Goal: Task Accomplishment & Management: Manage account settings

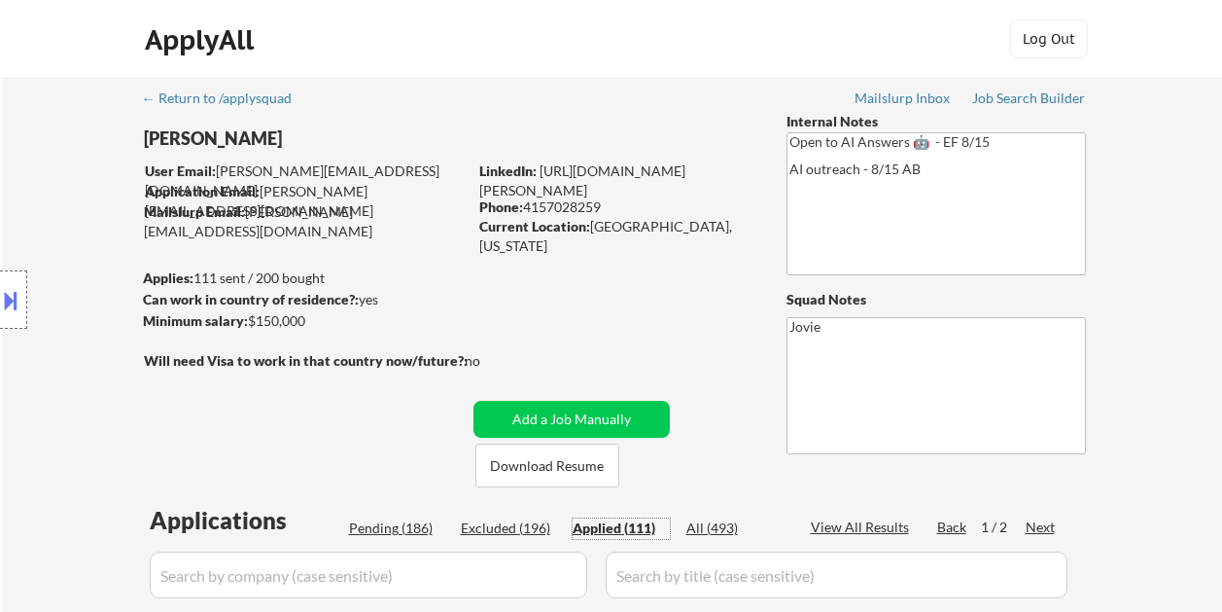
select select ""applied""
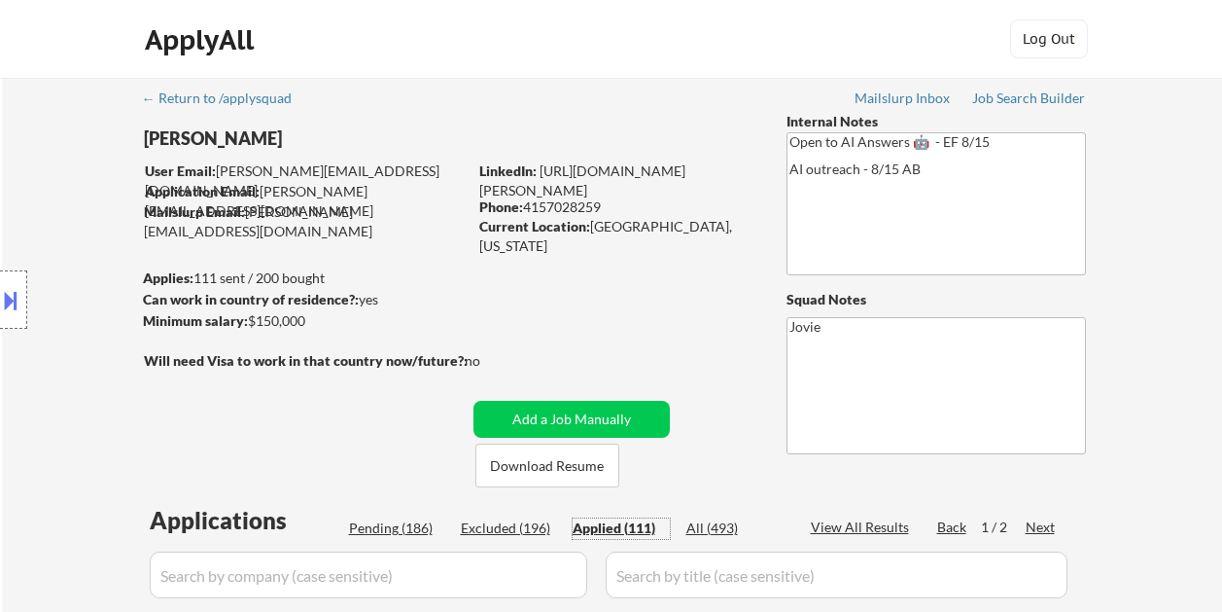
select select ""applied""
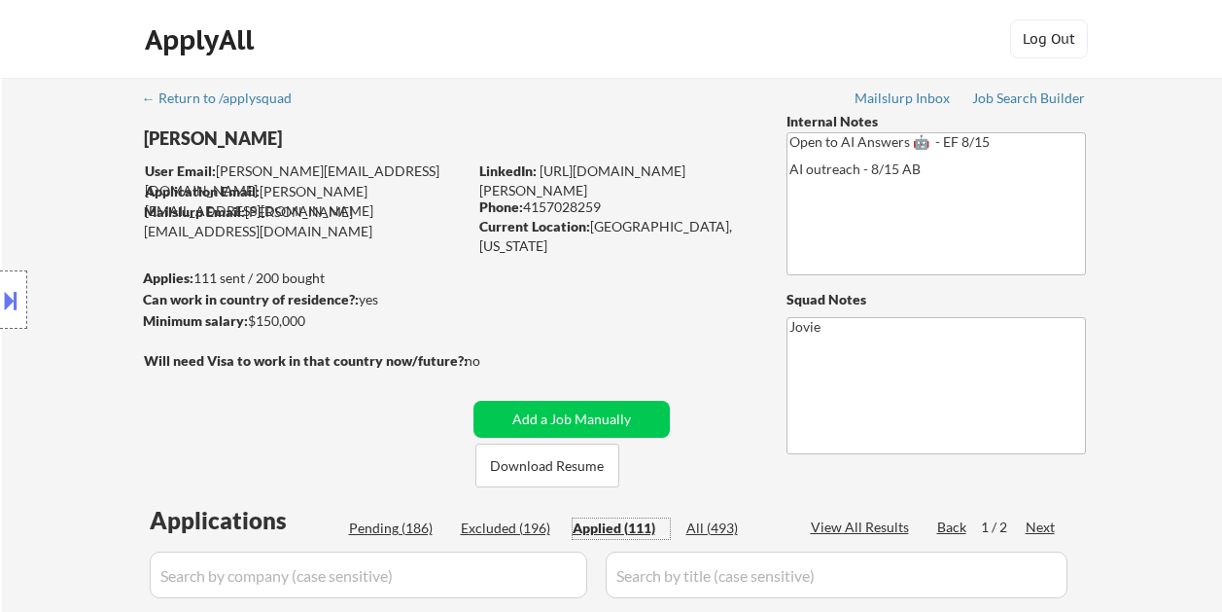
select select ""applied""
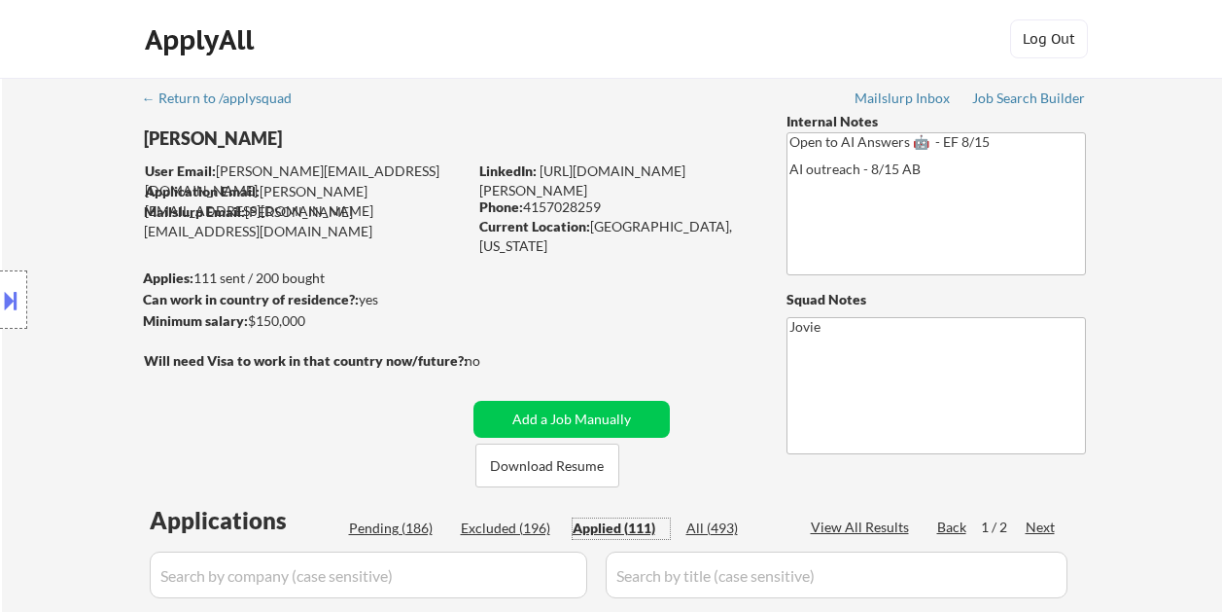
select select ""applied""
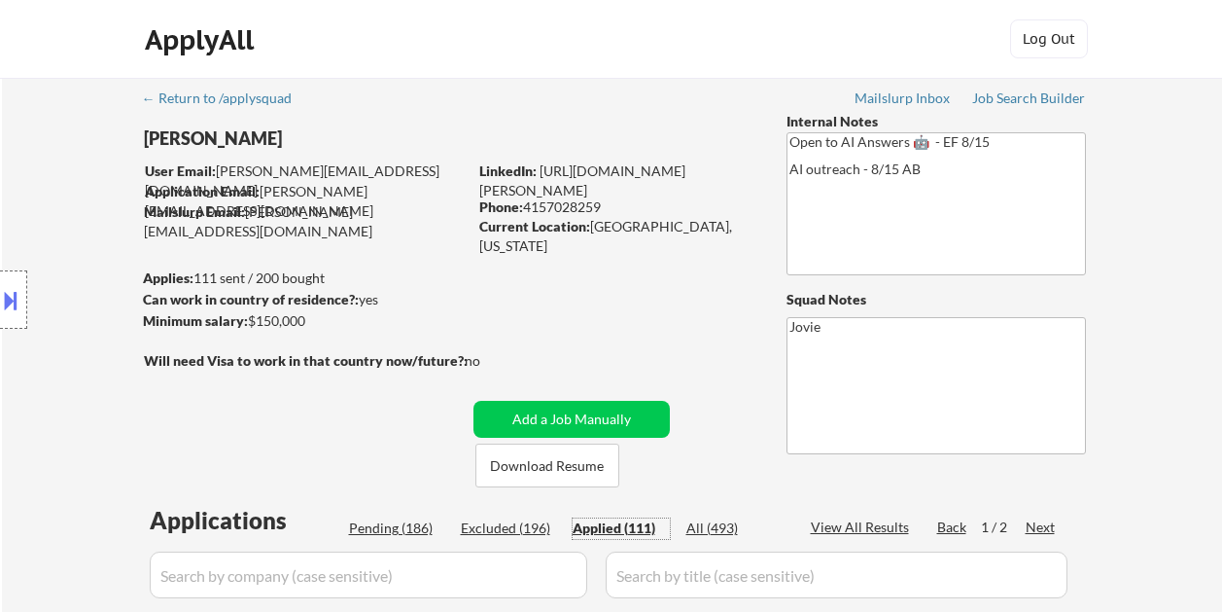
select select ""applied""
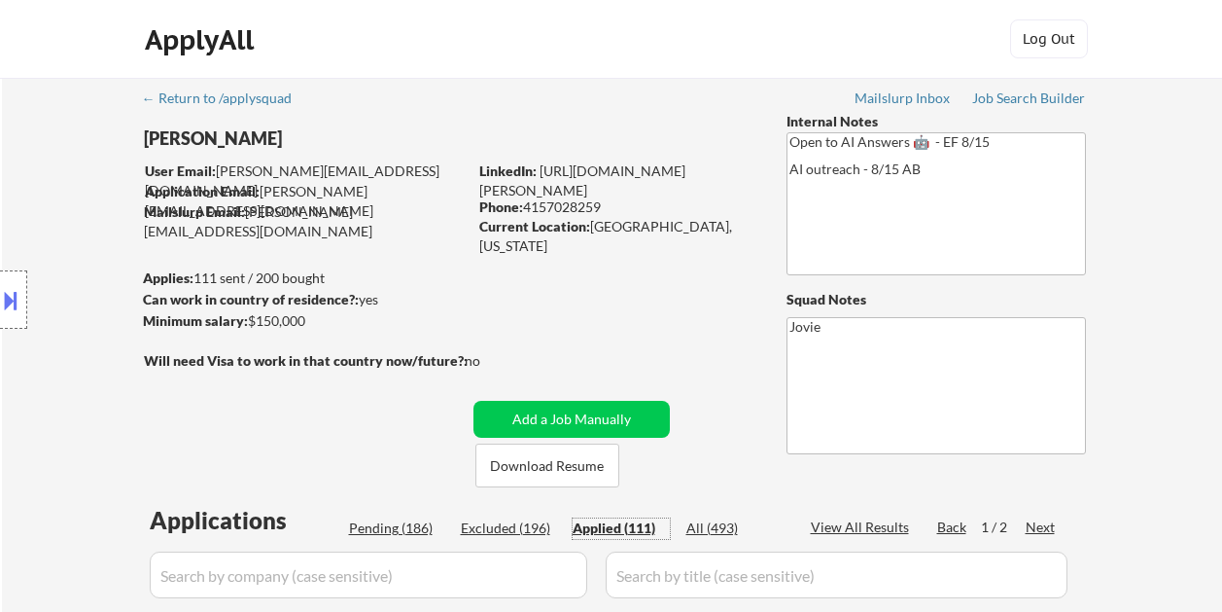
select select ""applied""
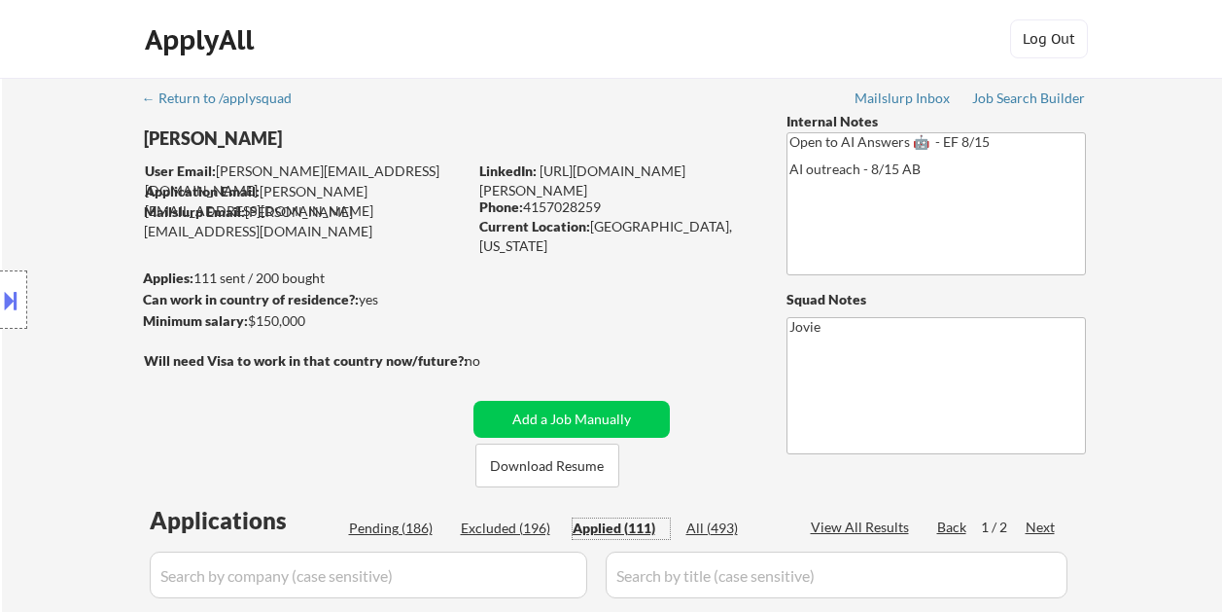
select select ""applied""
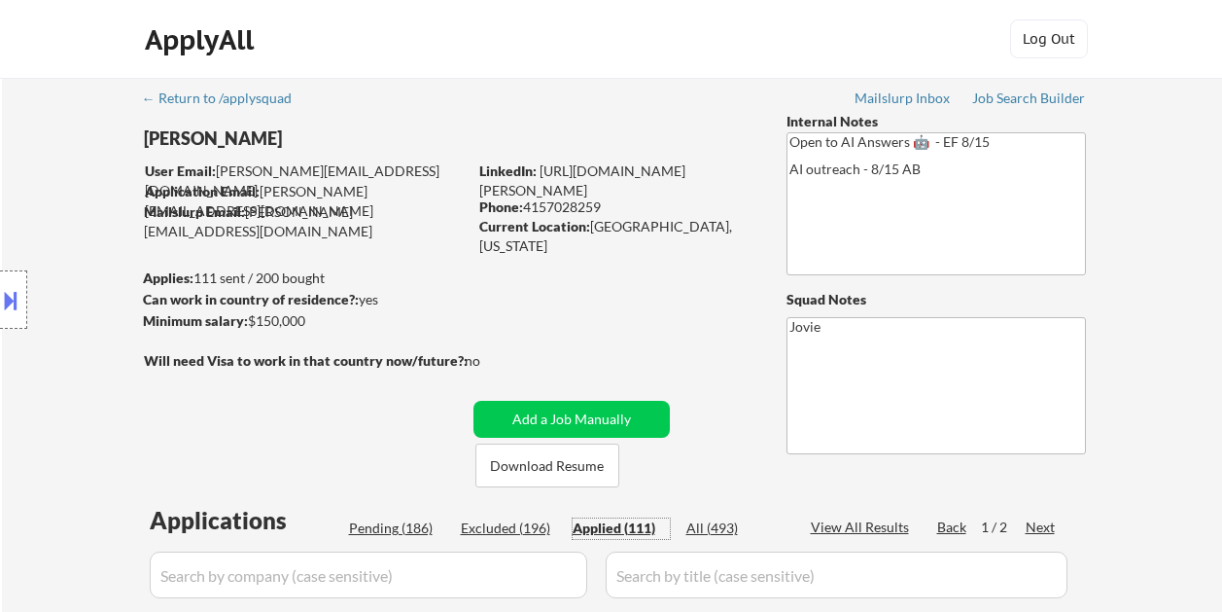
select select ""applied""
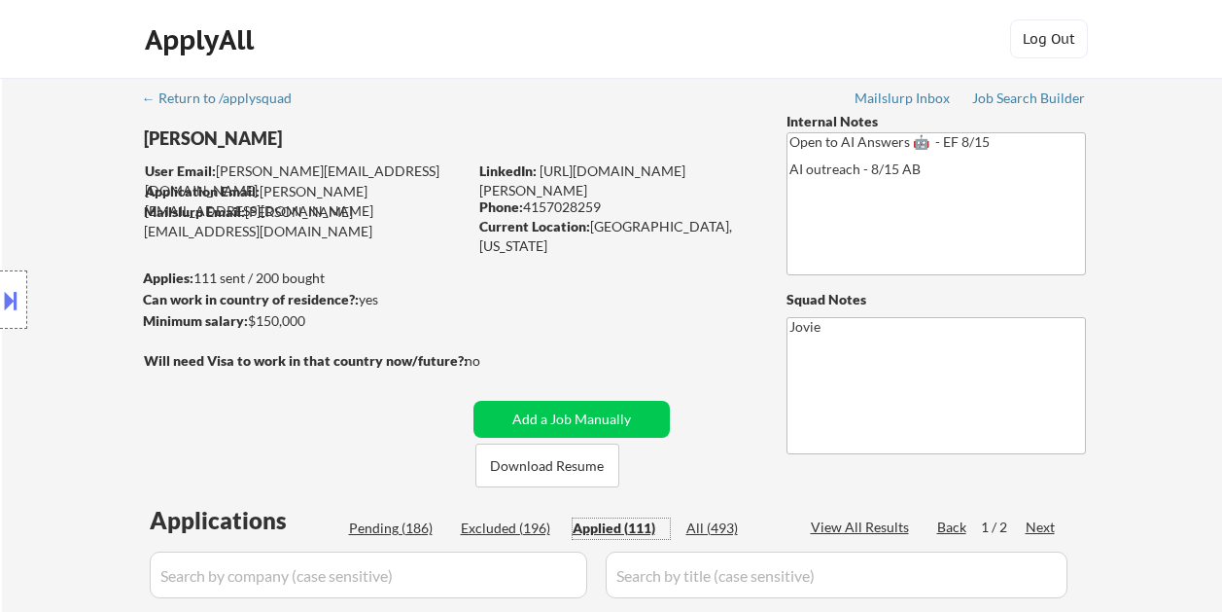
select select ""applied""
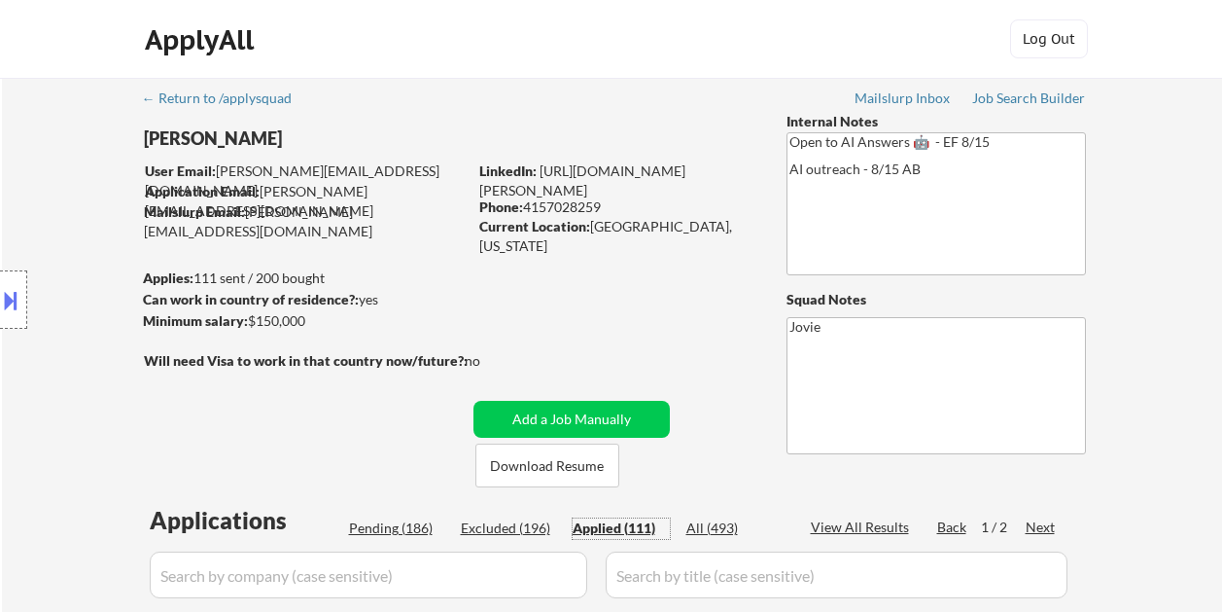
select select ""applied""
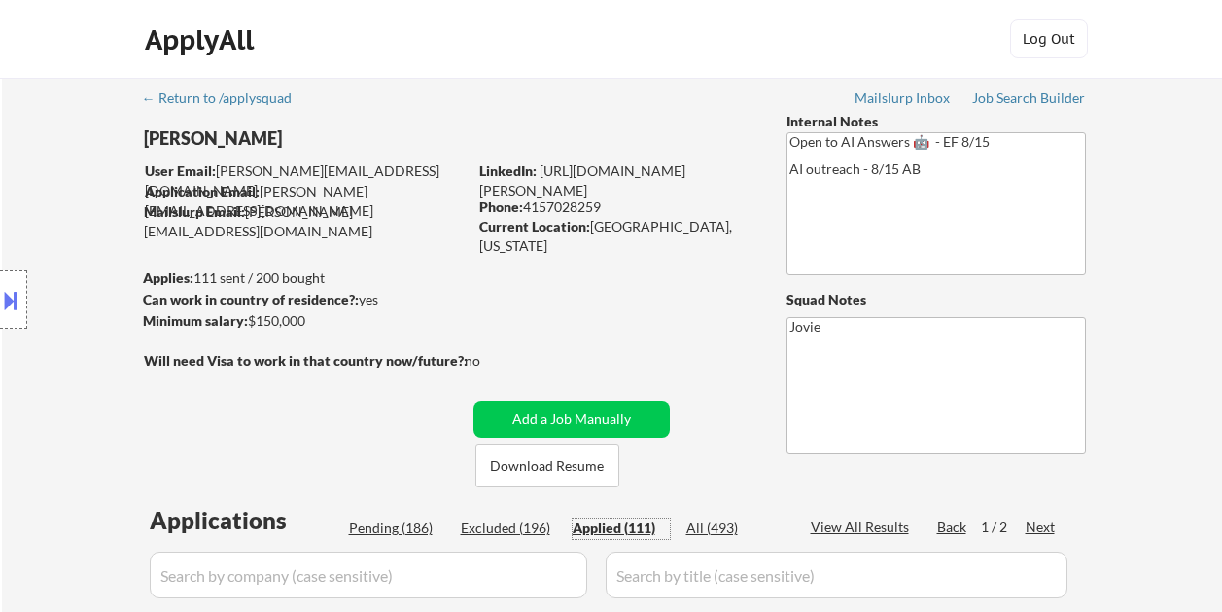
select select ""applied""
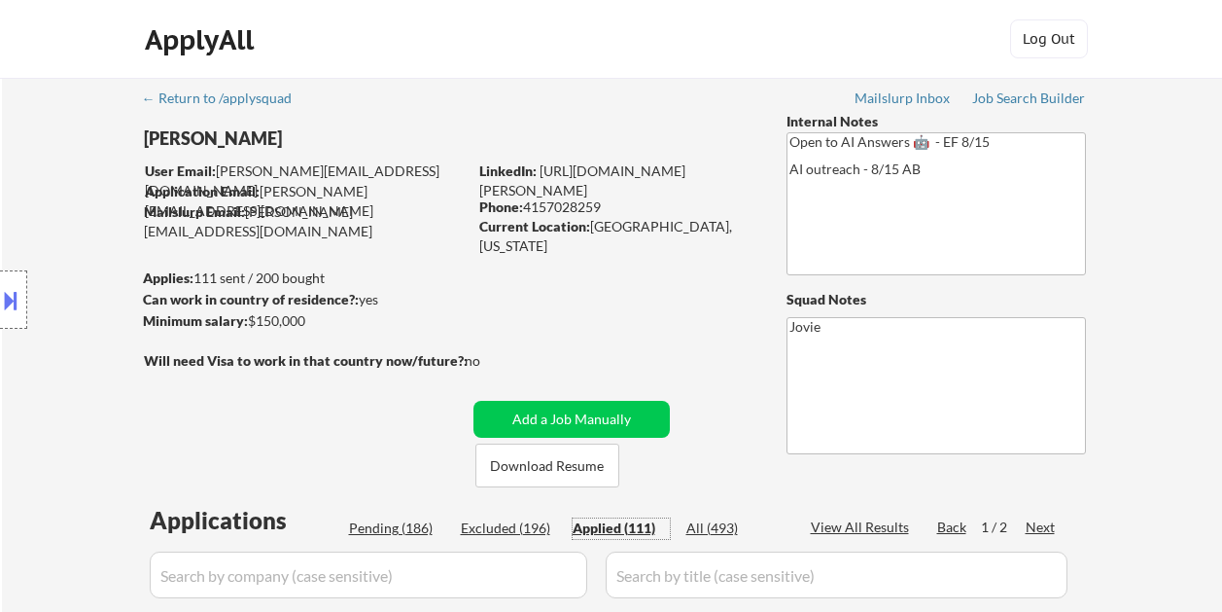
select select ""applied""
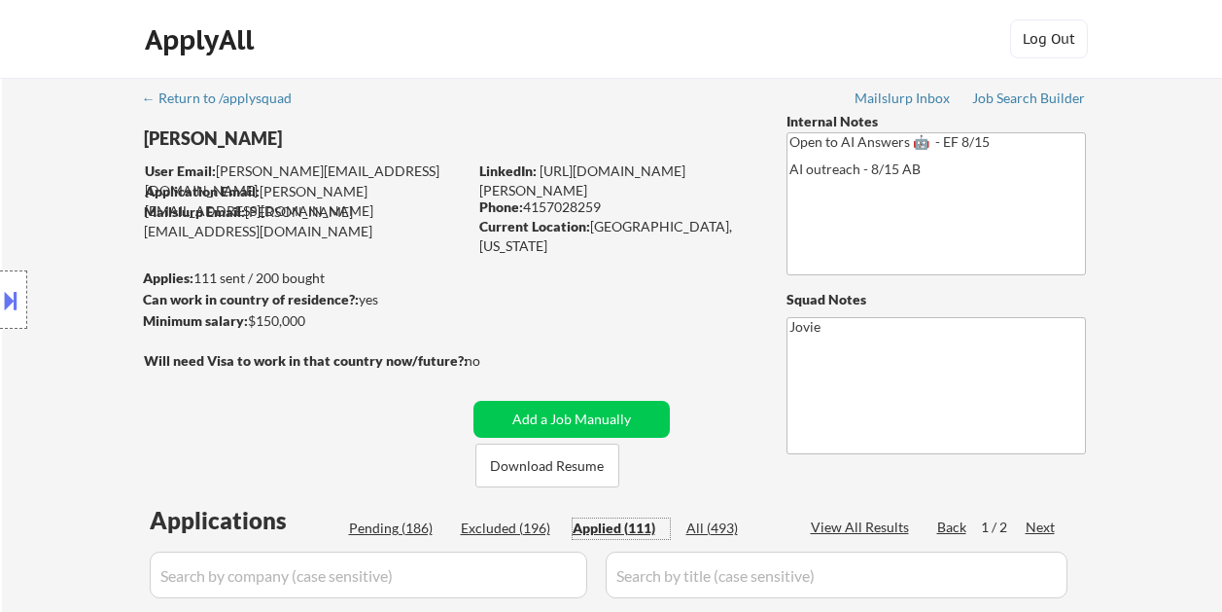
select select ""applied""
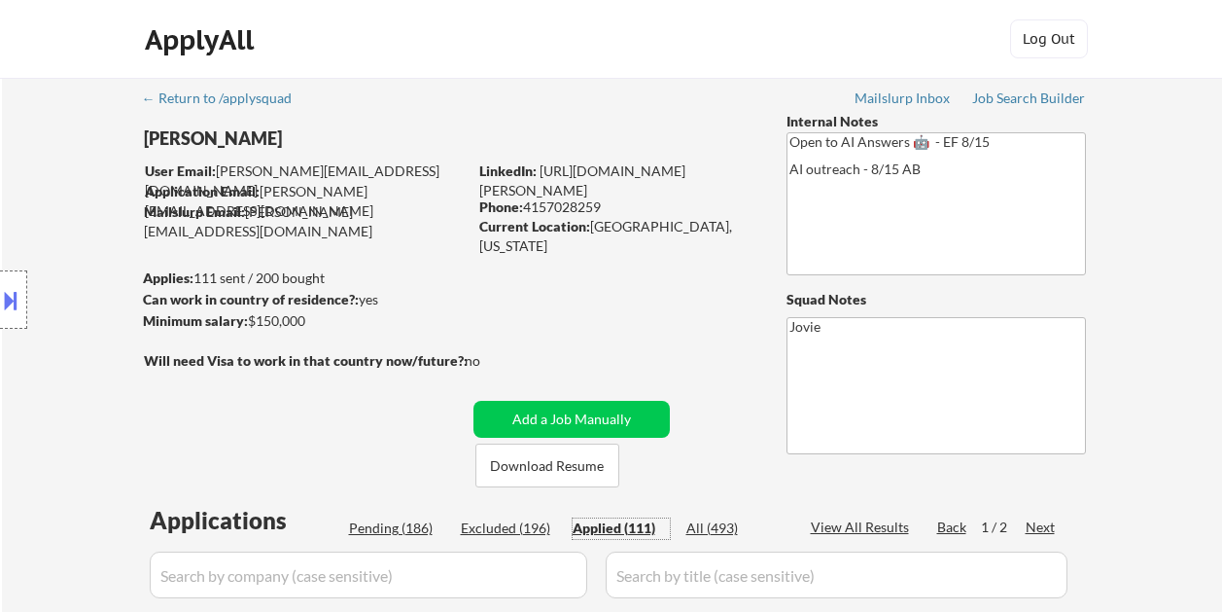
select select ""applied""
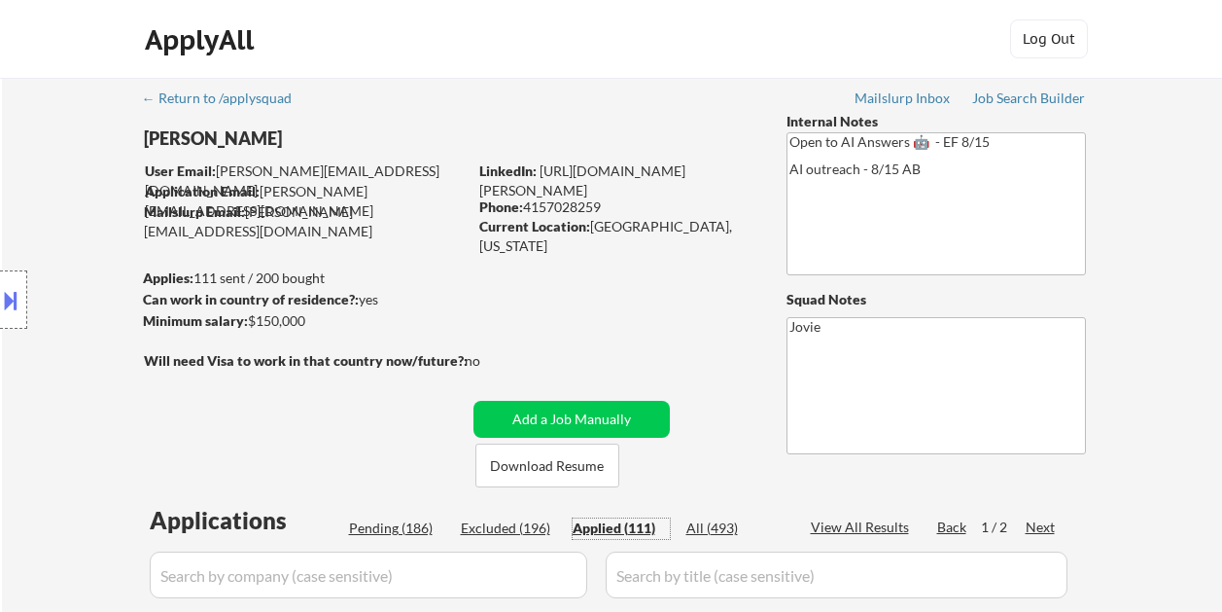
select select ""applied""
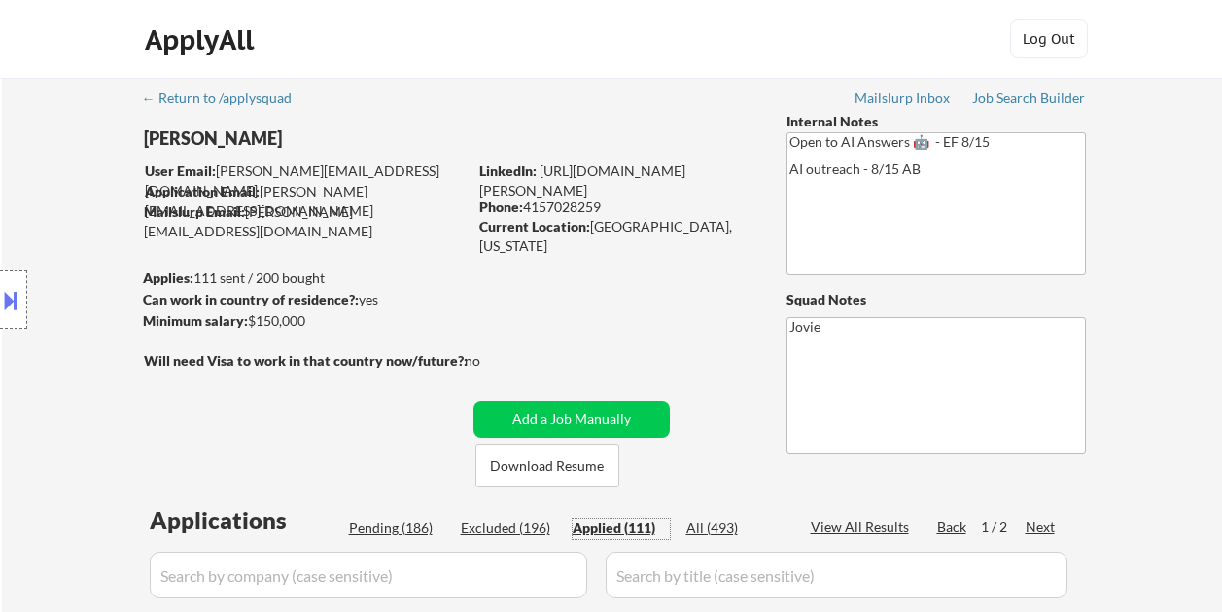
select select ""applied""
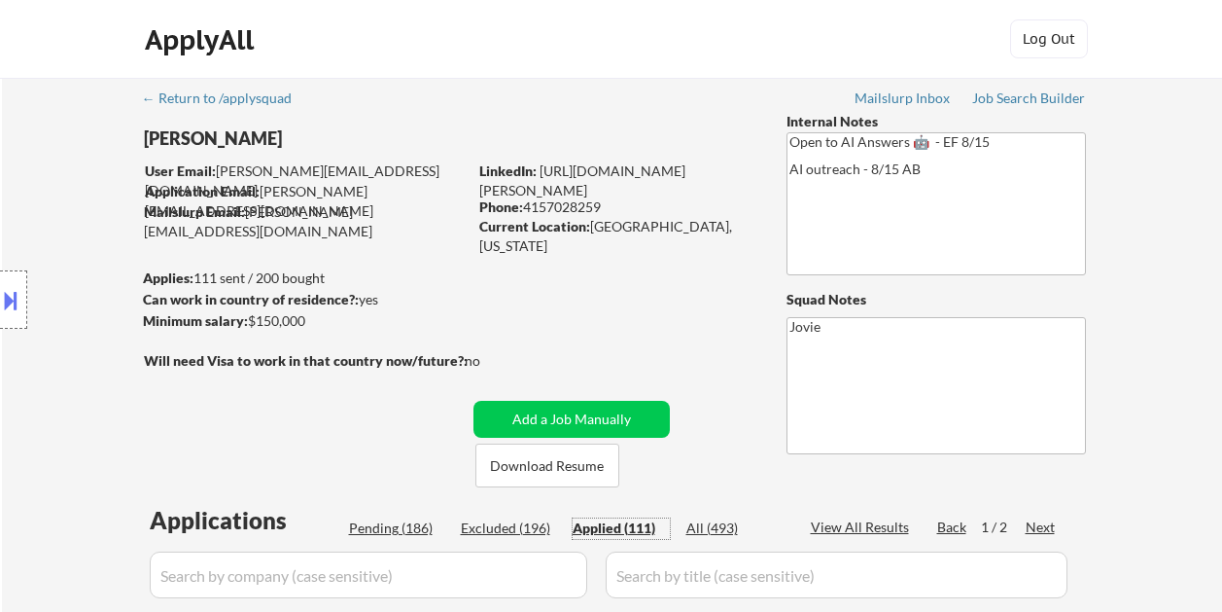
select select ""applied""
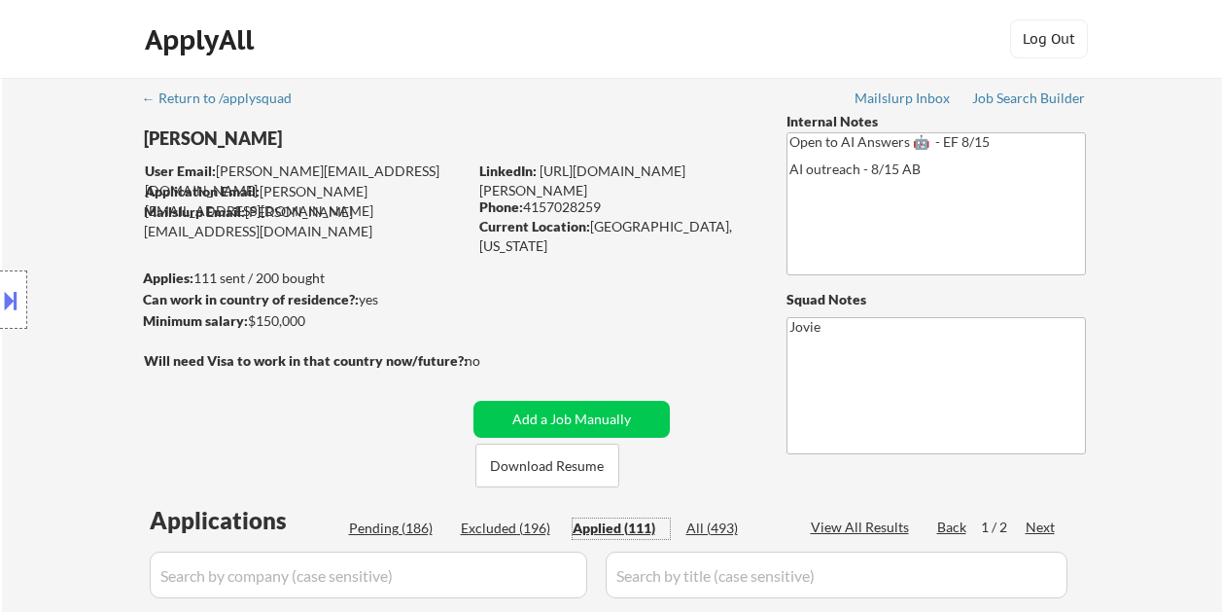
select select ""applied""
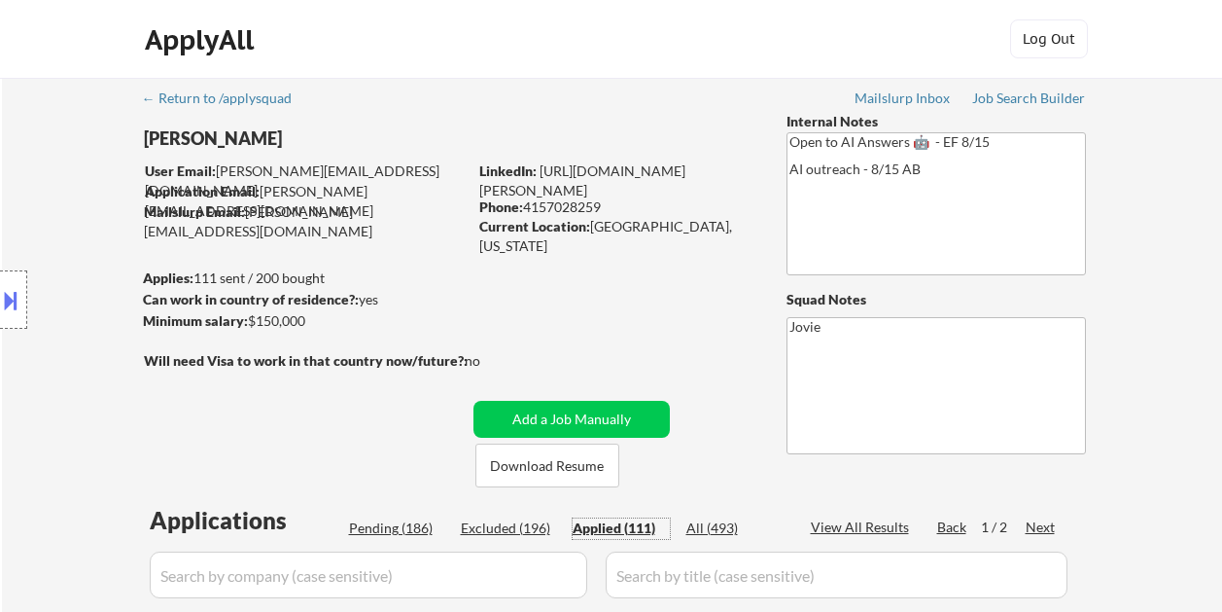
select select ""applied""
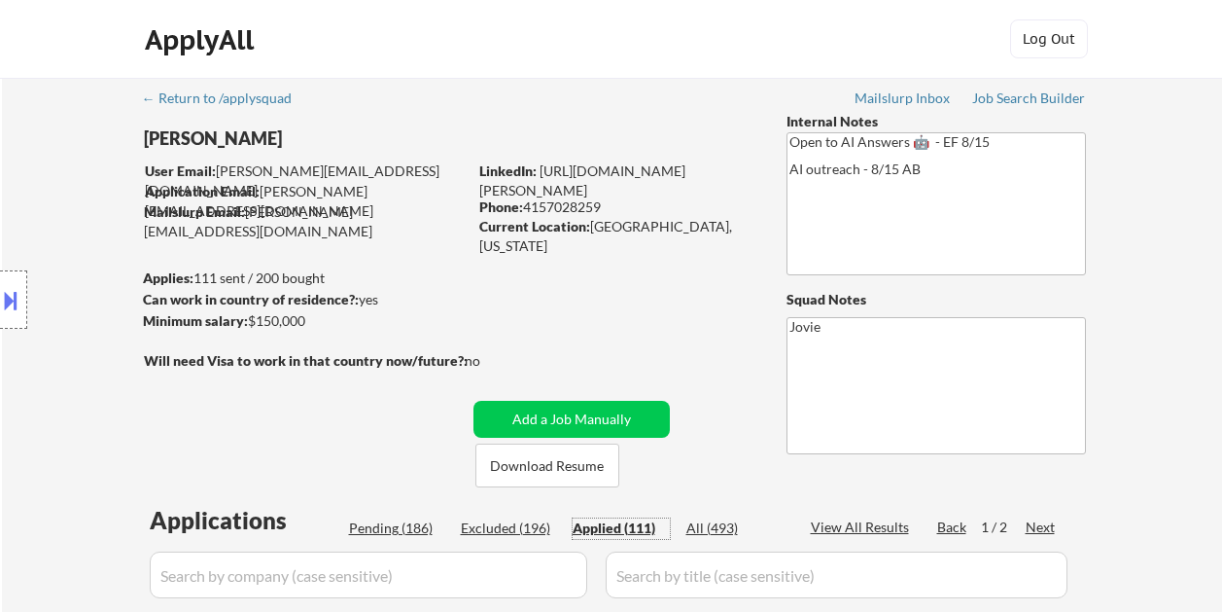
select select ""applied""
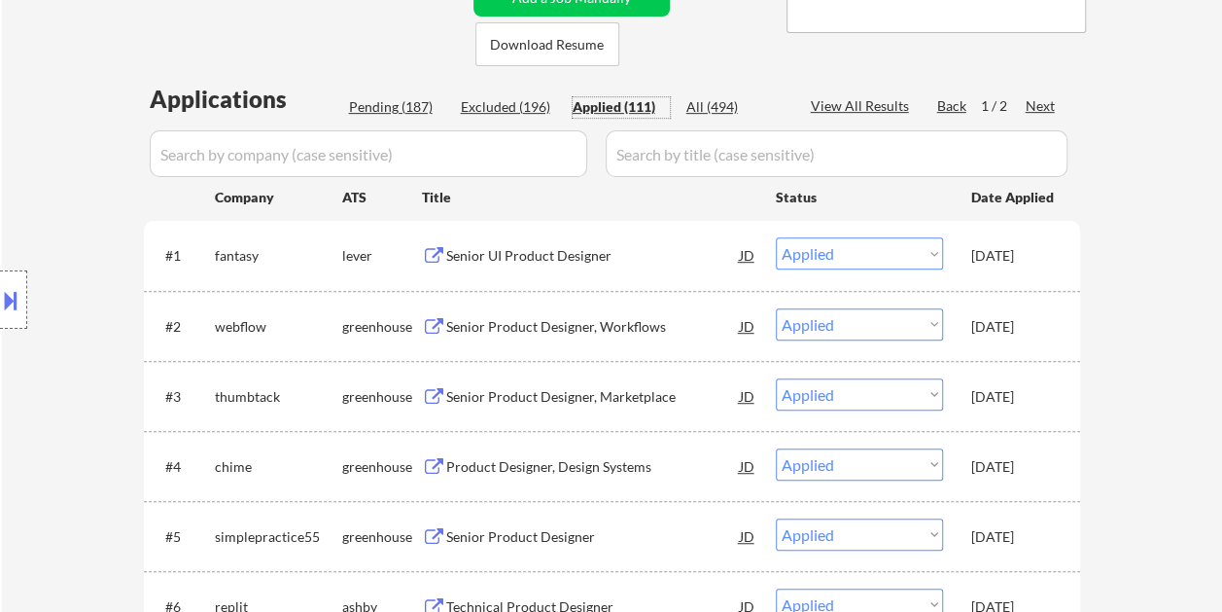
scroll to position [389, 0]
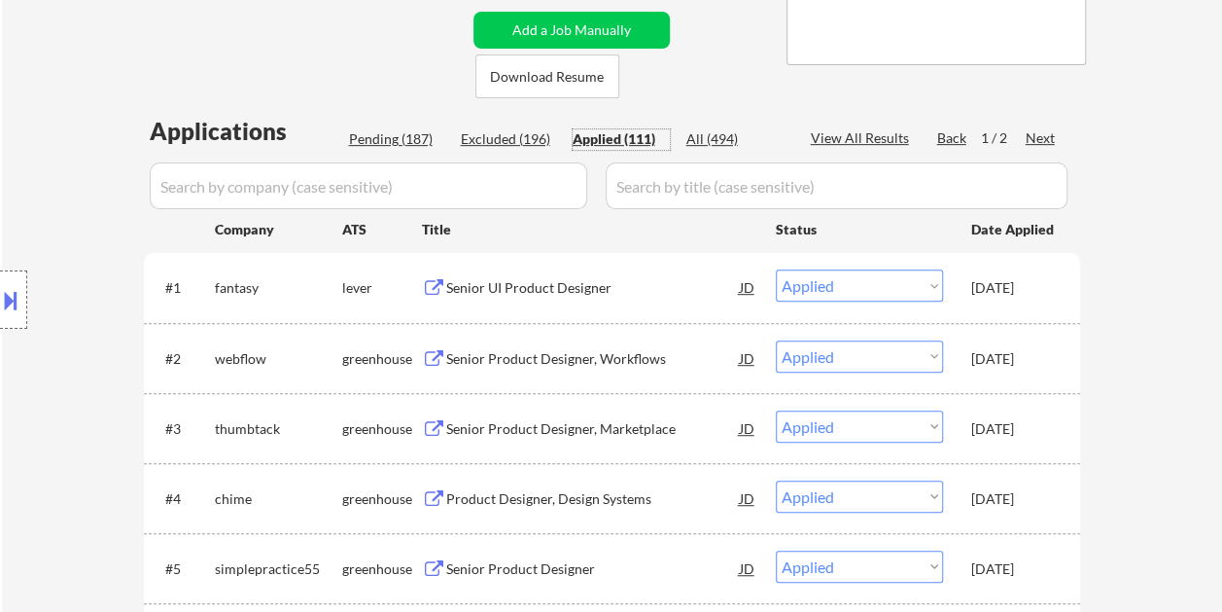
click at [403, 140] on div "Pending (187)" at bounding box center [397, 138] width 97 height 19
select select ""pending""
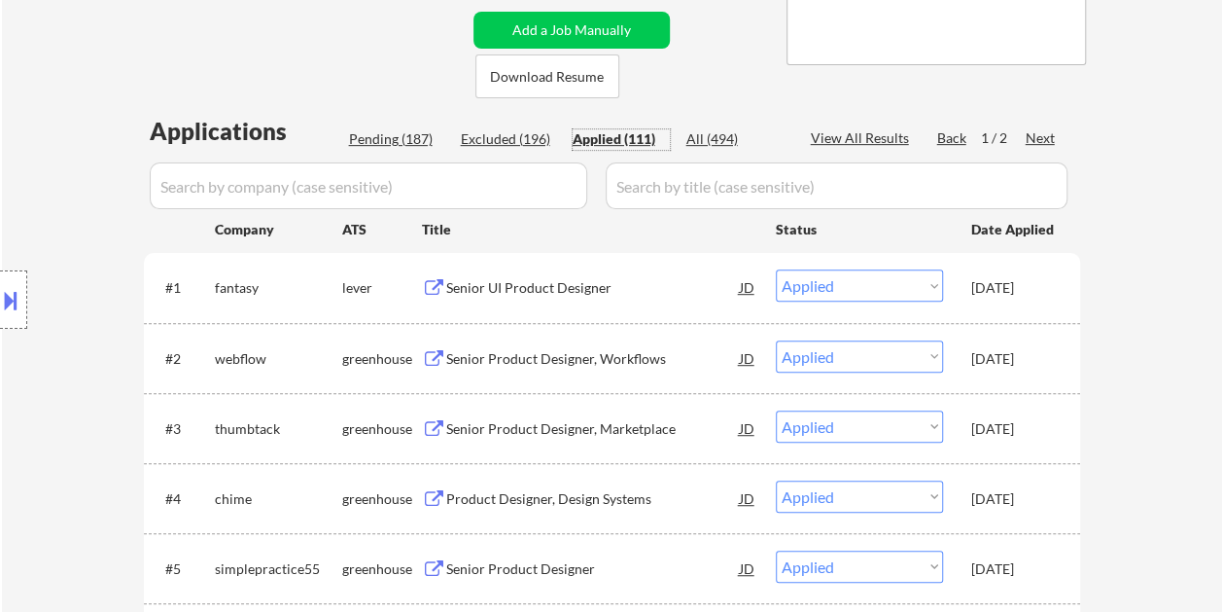
select select ""pending""
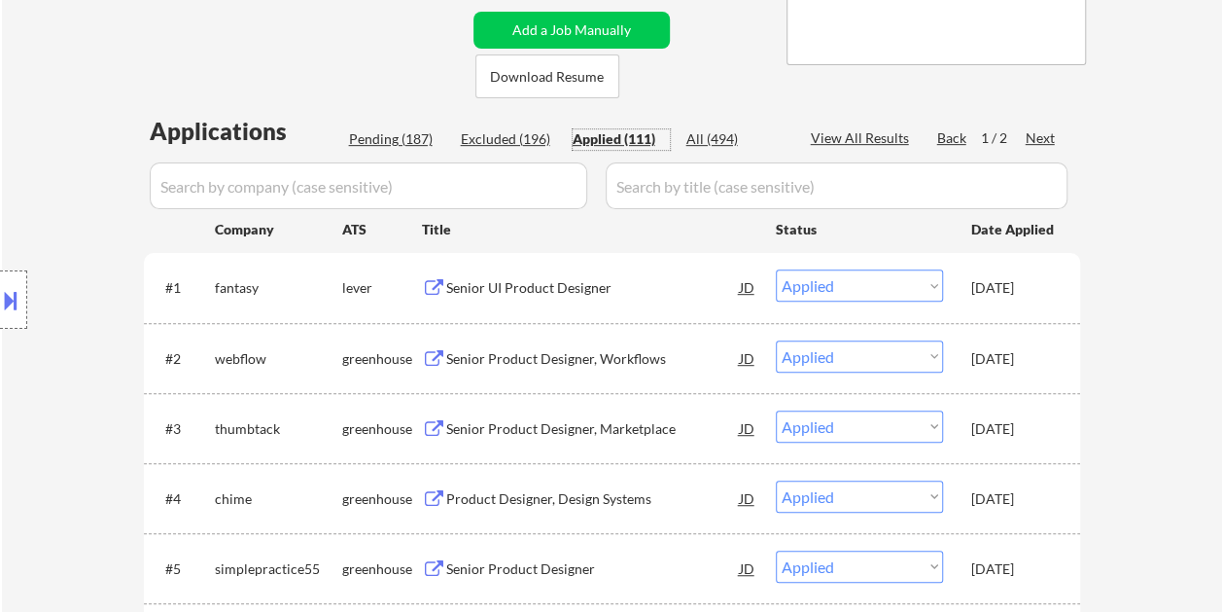
select select ""pending""
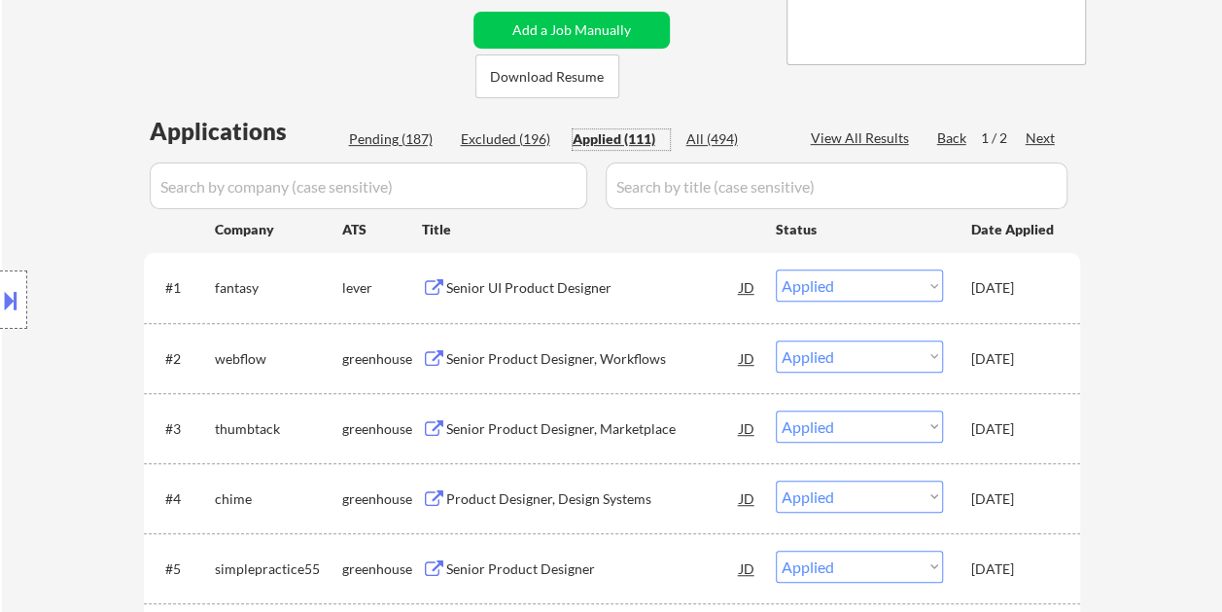
select select ""pending""
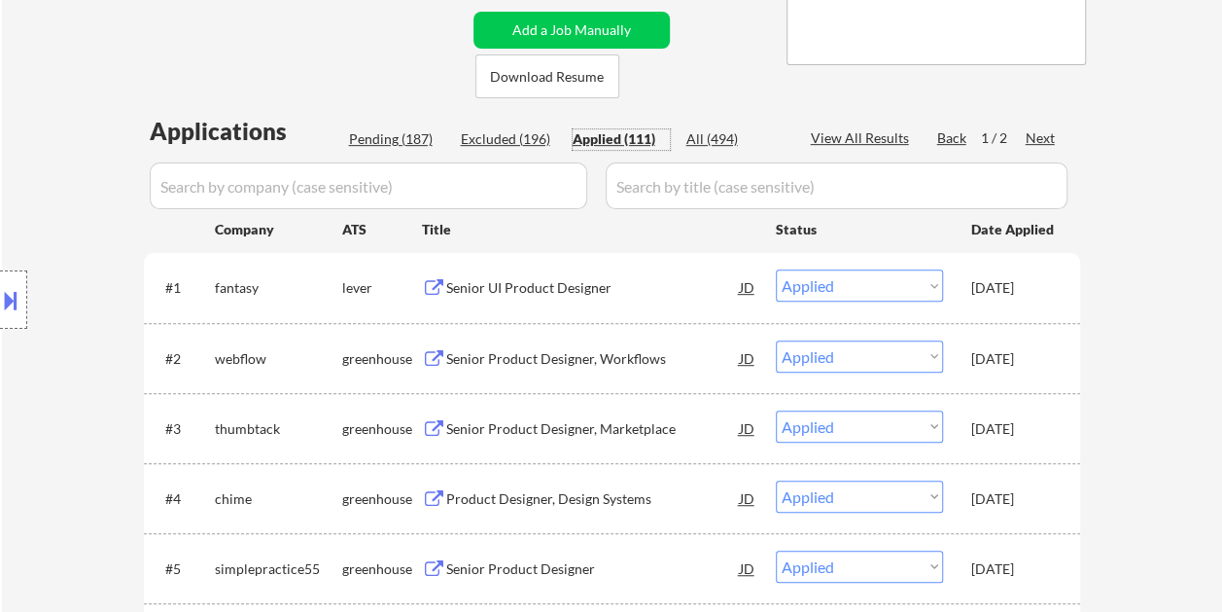
select select ""pending""
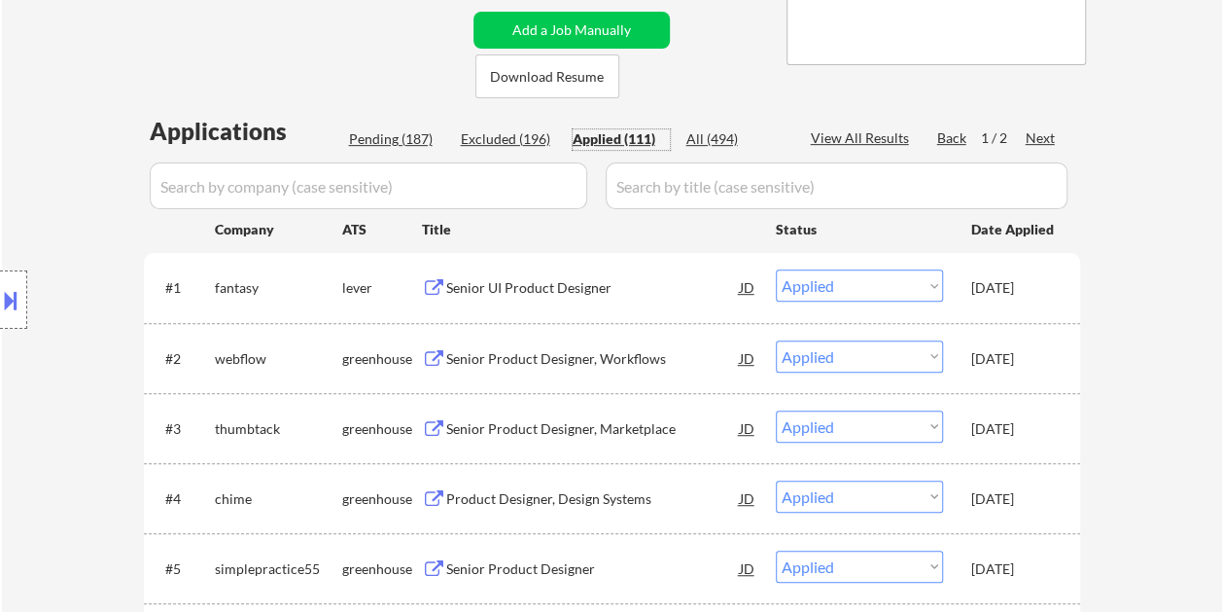
select select ""pending""
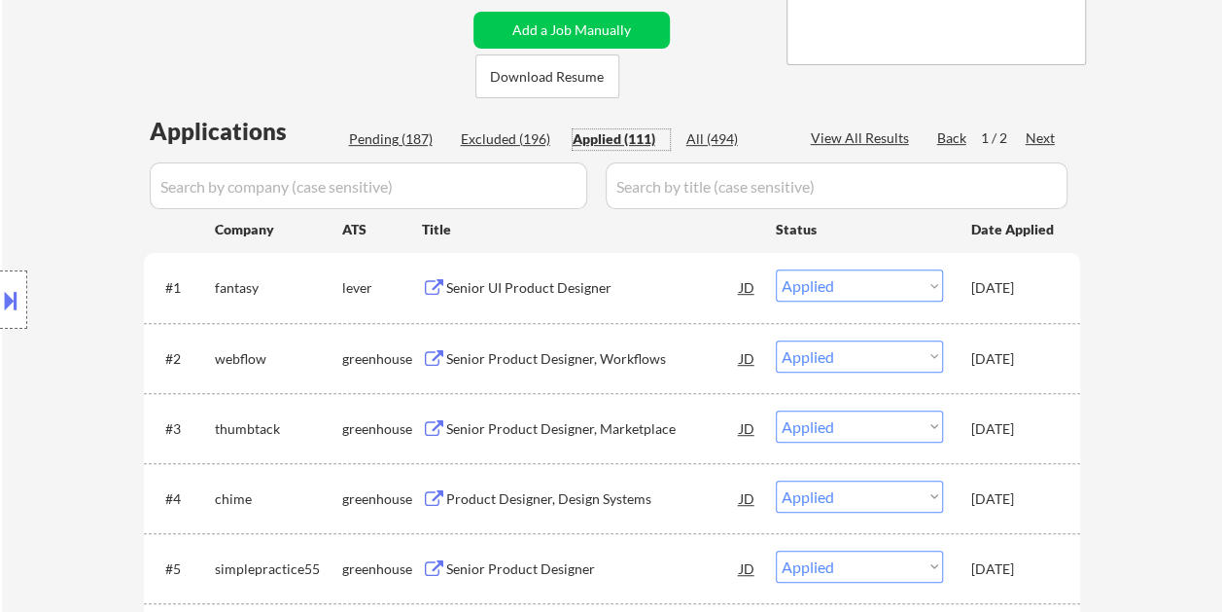
select select ""pending""
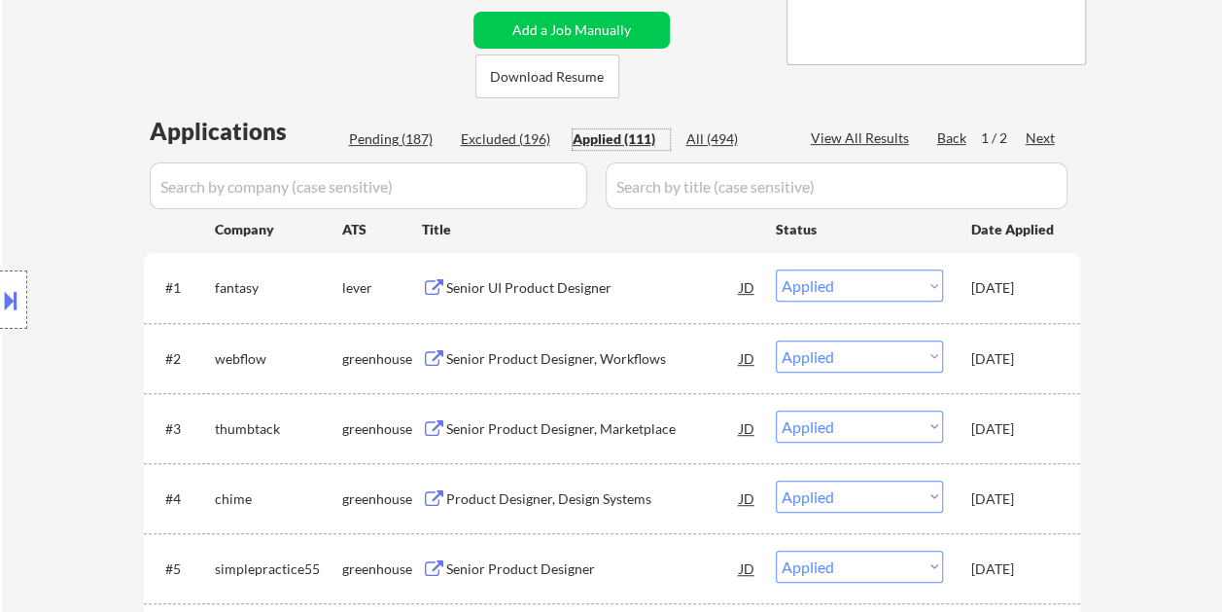
select select ""pending""
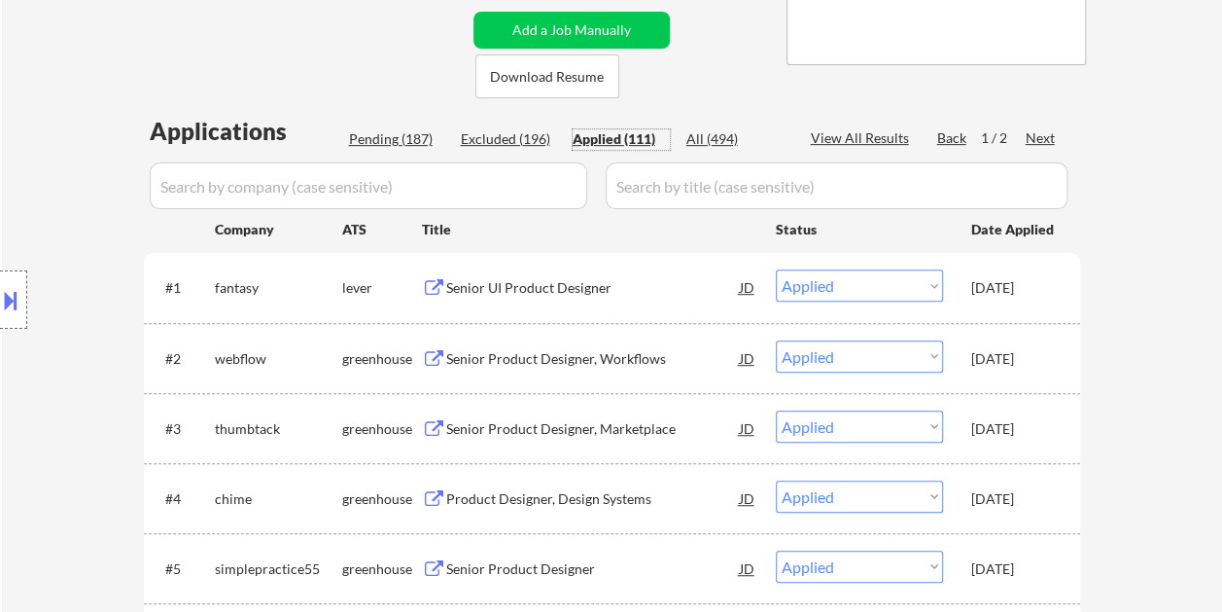
select select ""pending""
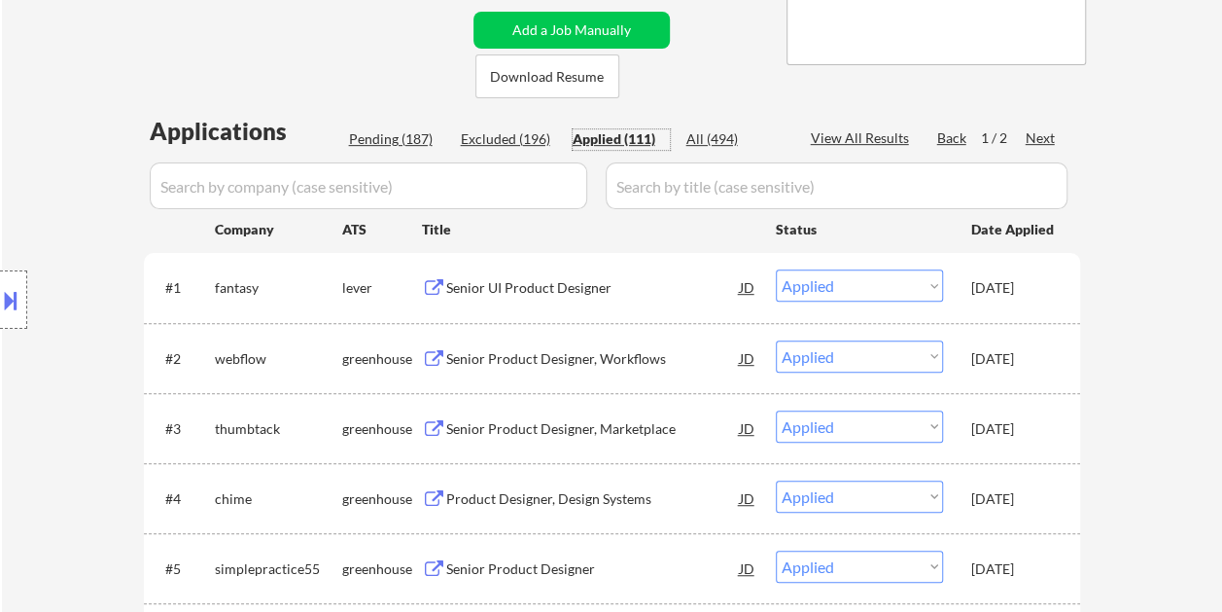
select select ""pending""
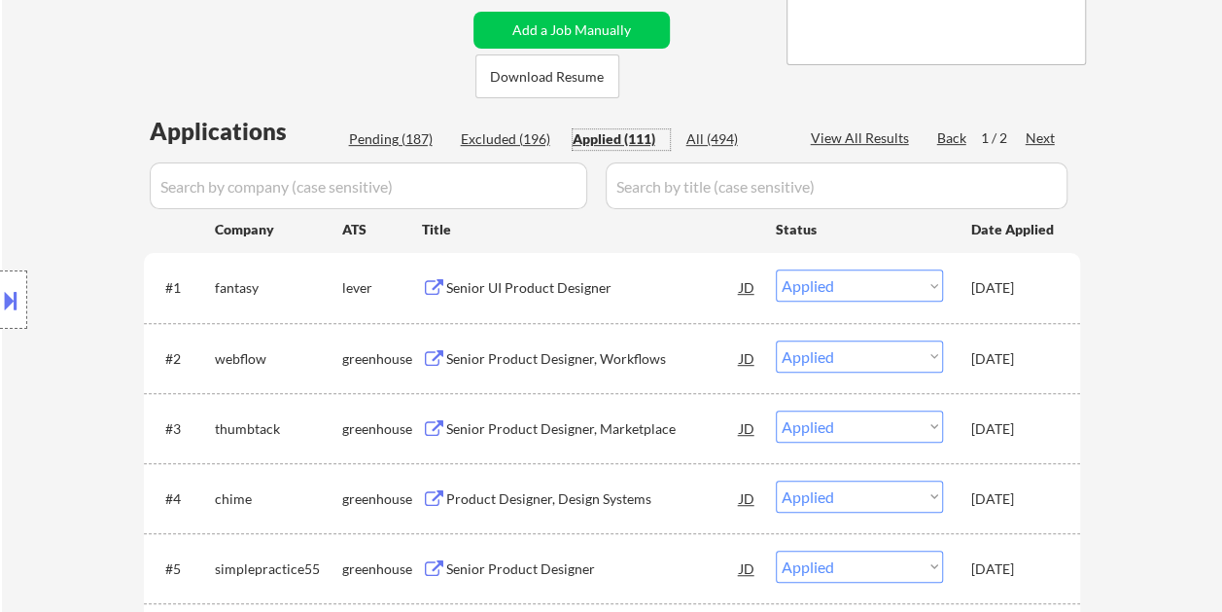
select select ""pending""
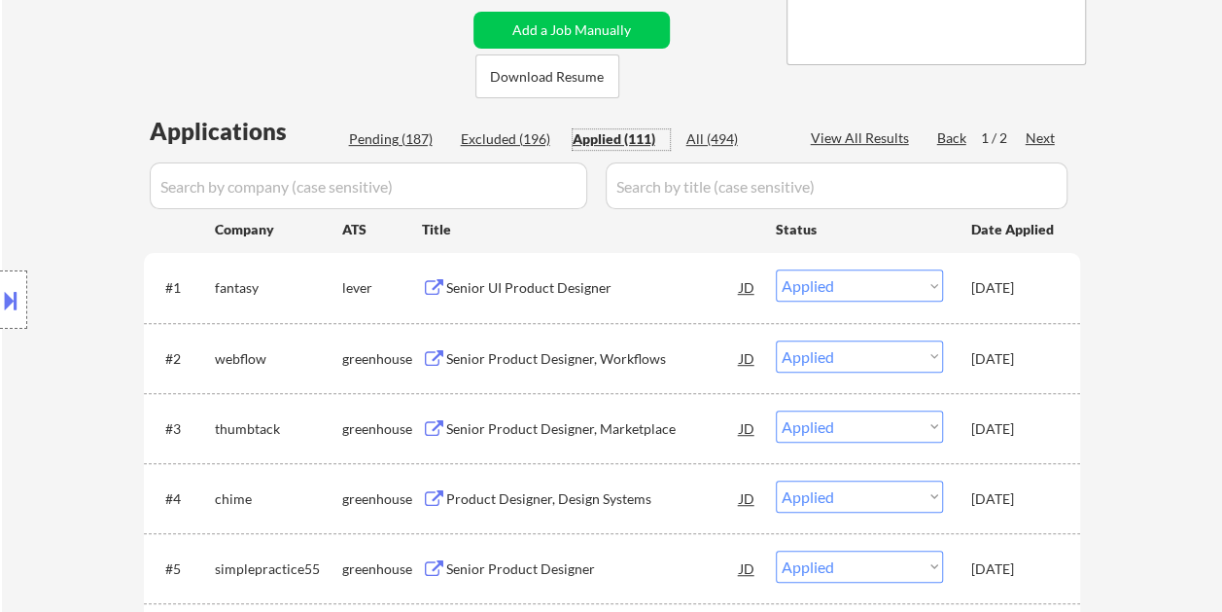
select select ""pending""
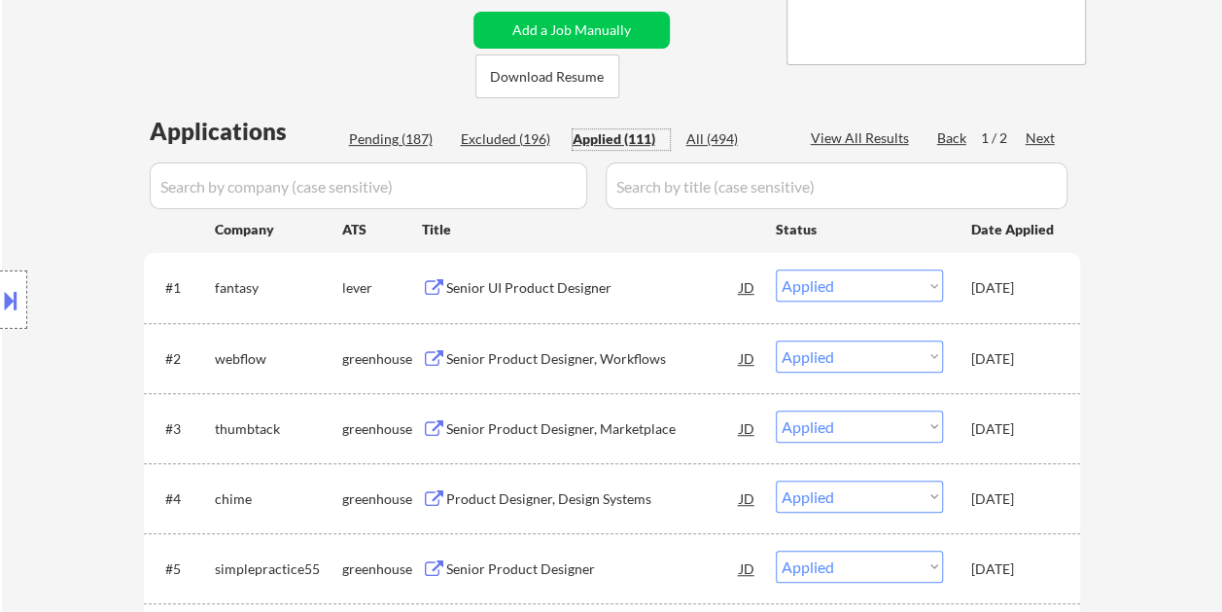
select select ""pending""
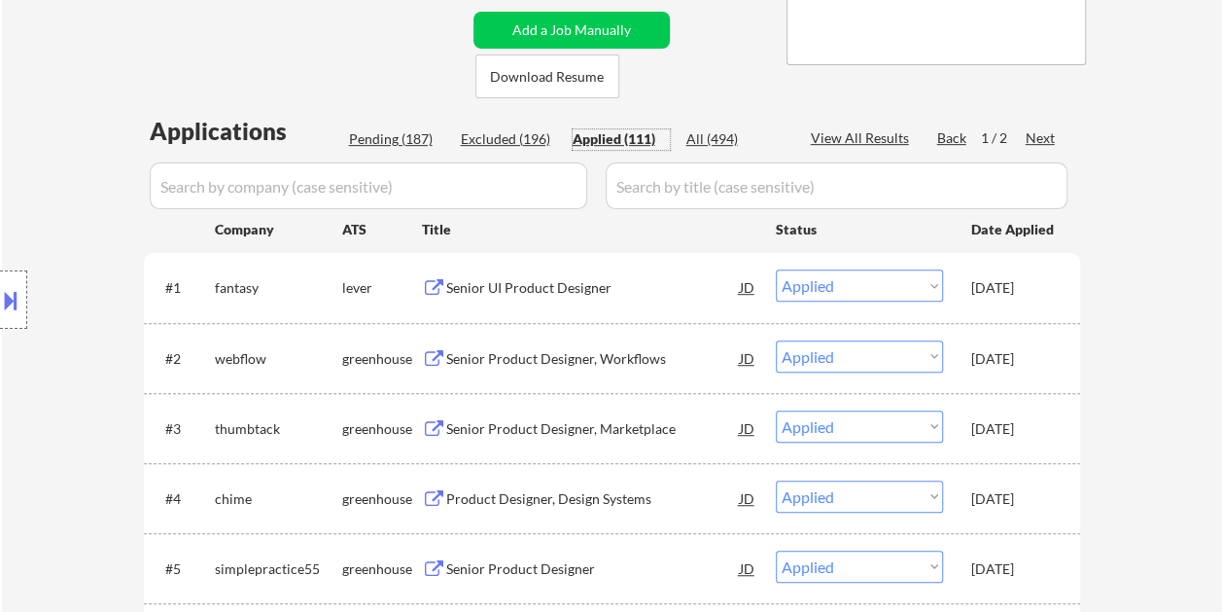
select select ""pending""
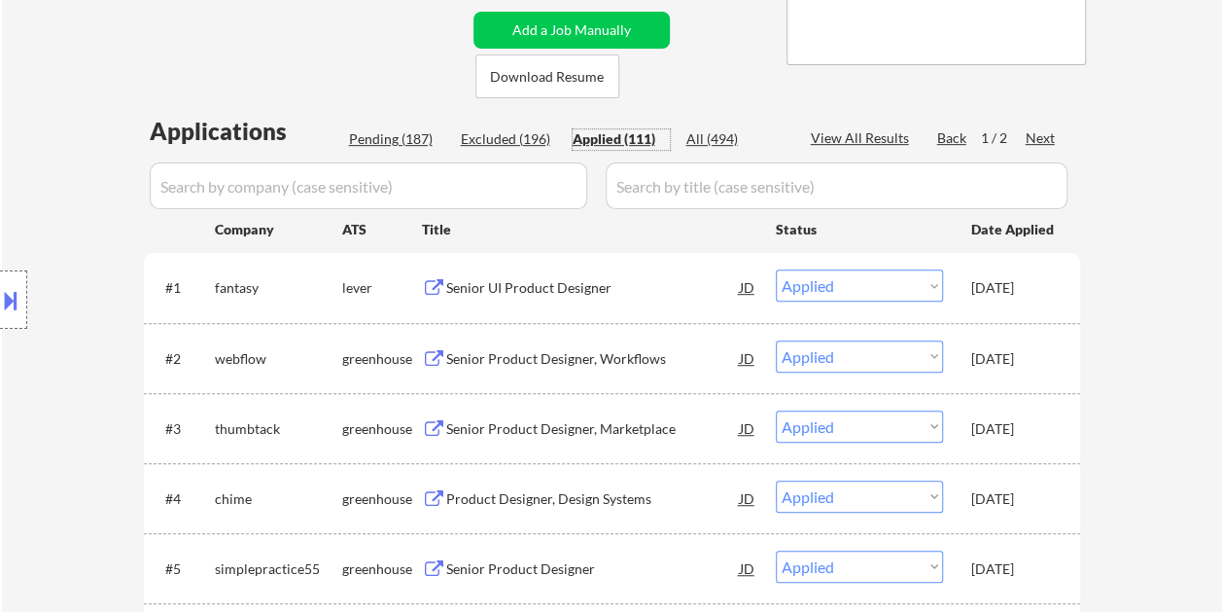
select select ""pending""
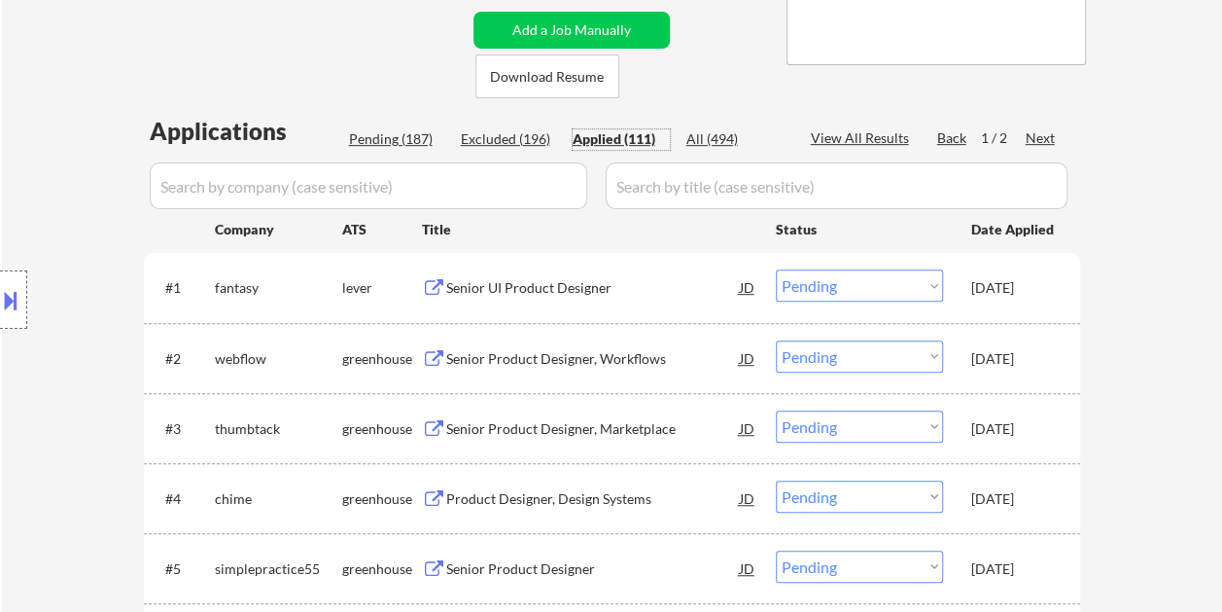
select select ""pending""
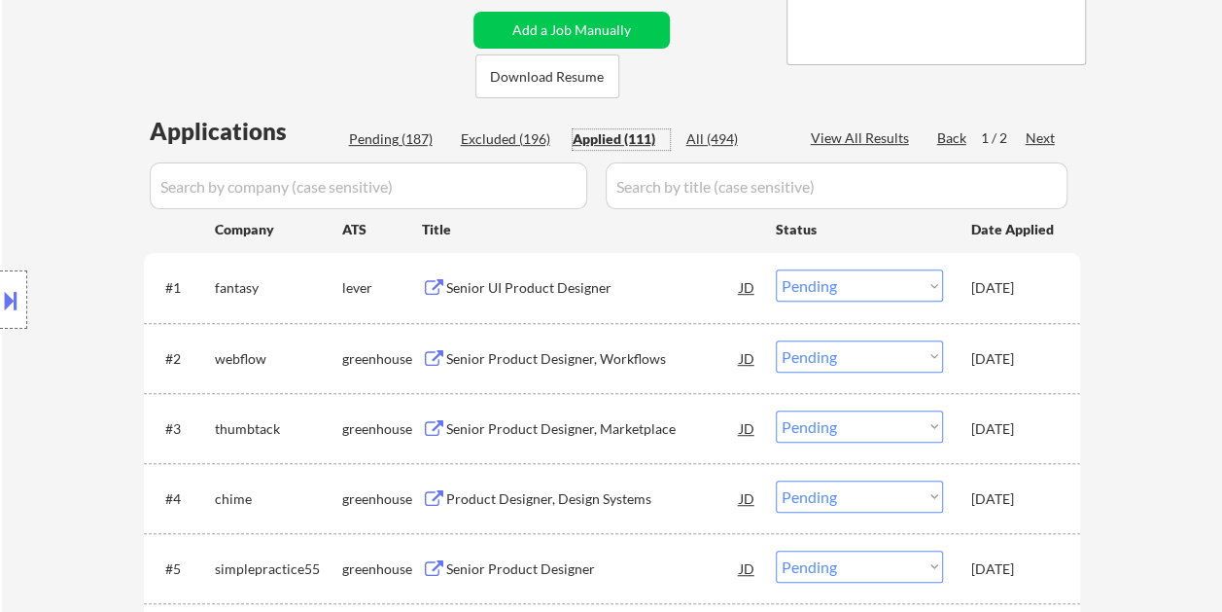
select select ""pending""
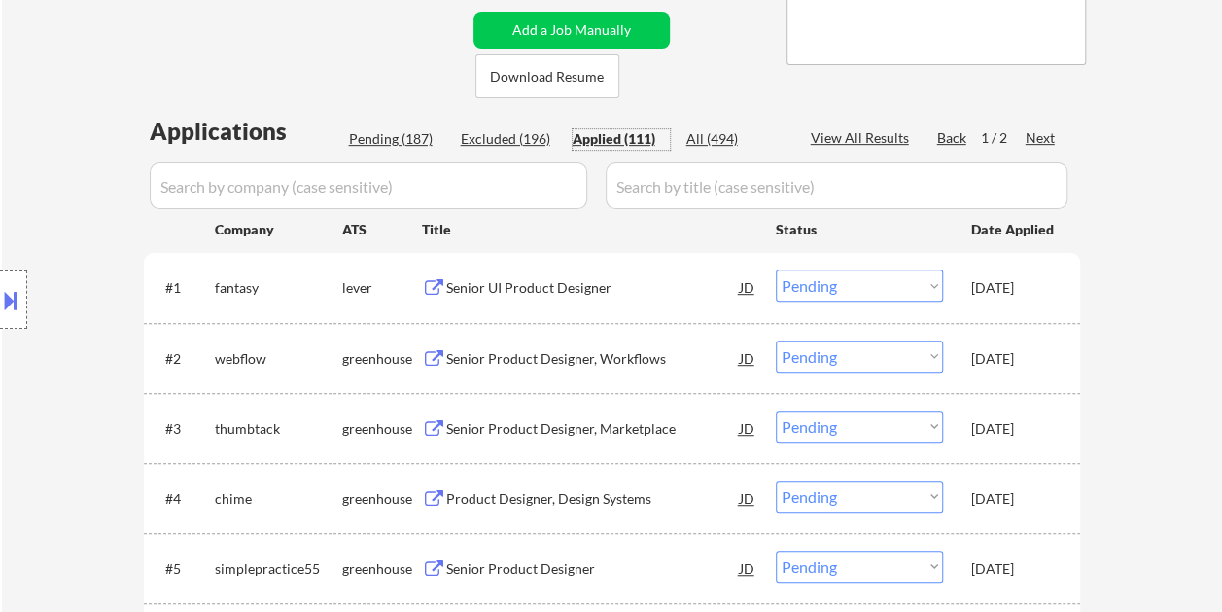
select select ""pending""
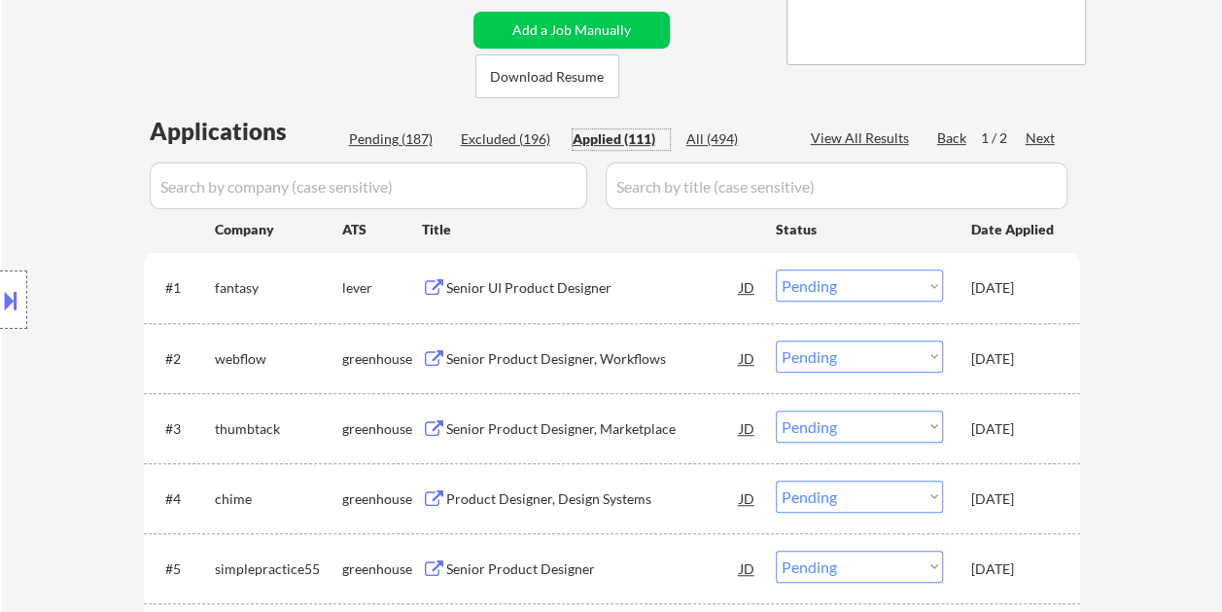
select select ""pending""
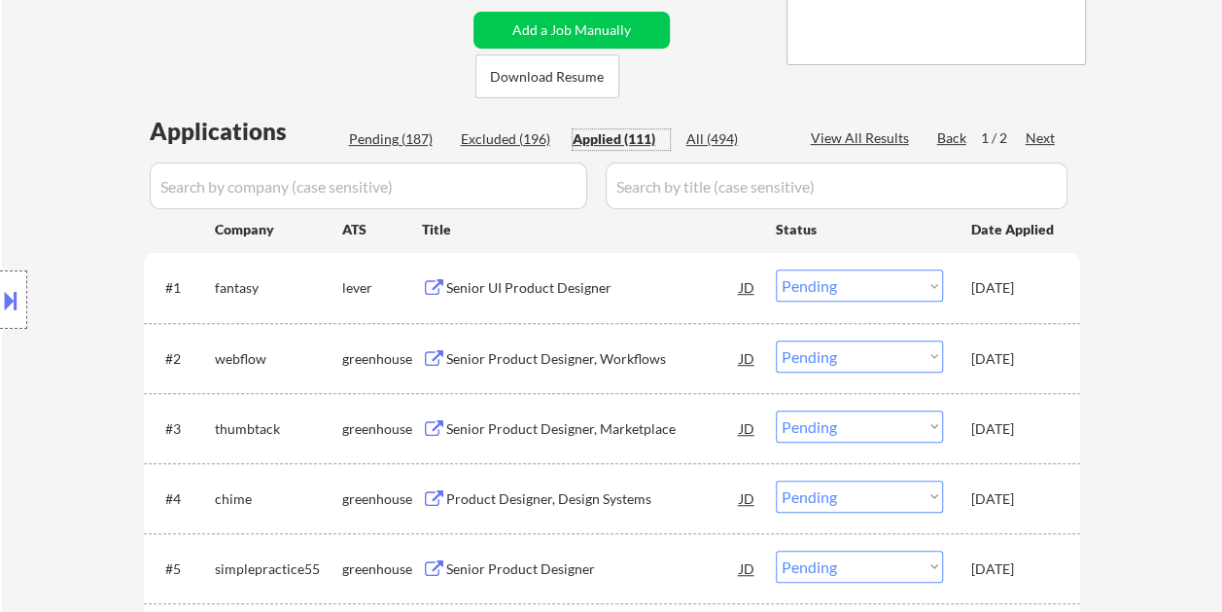
select select ""pending""
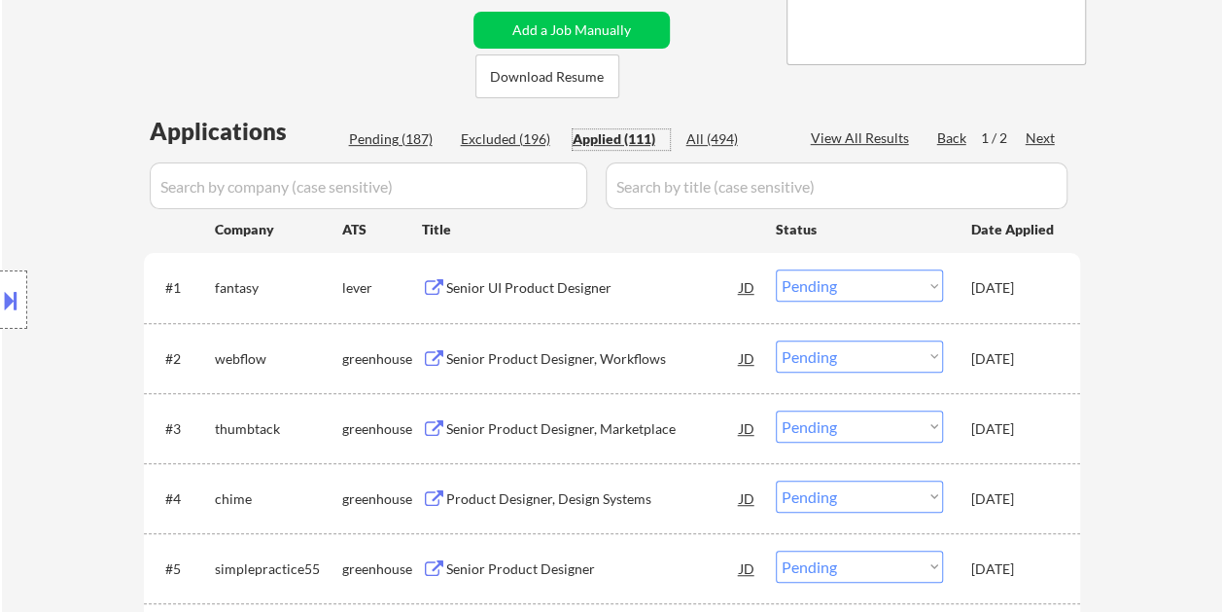
select select ""pending""
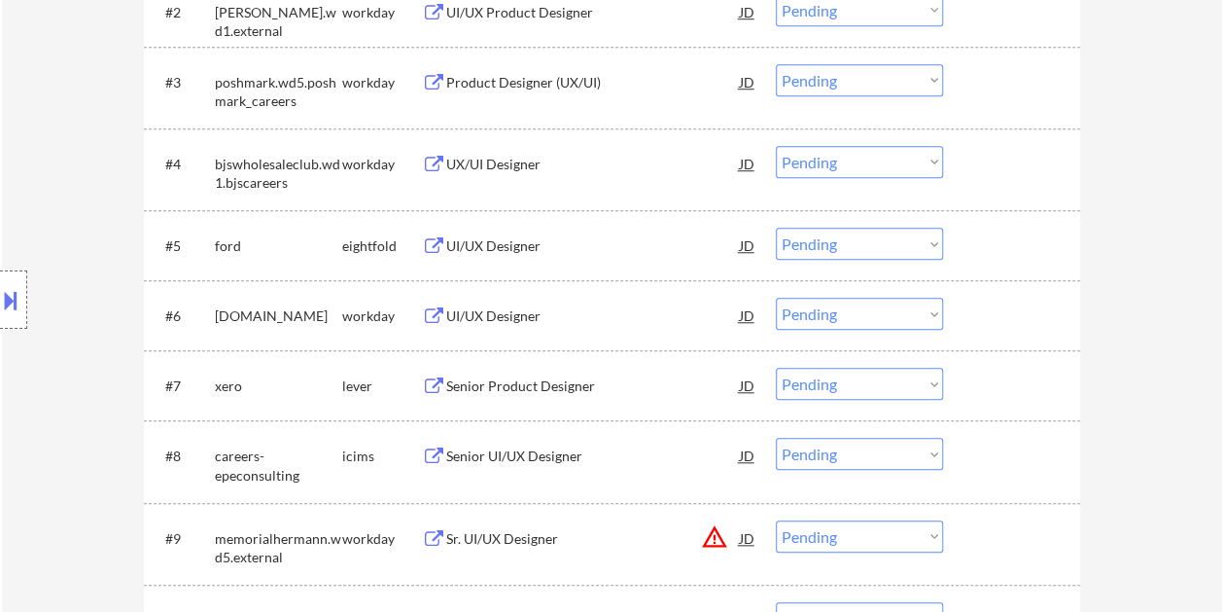
scroll to position [778, 0]
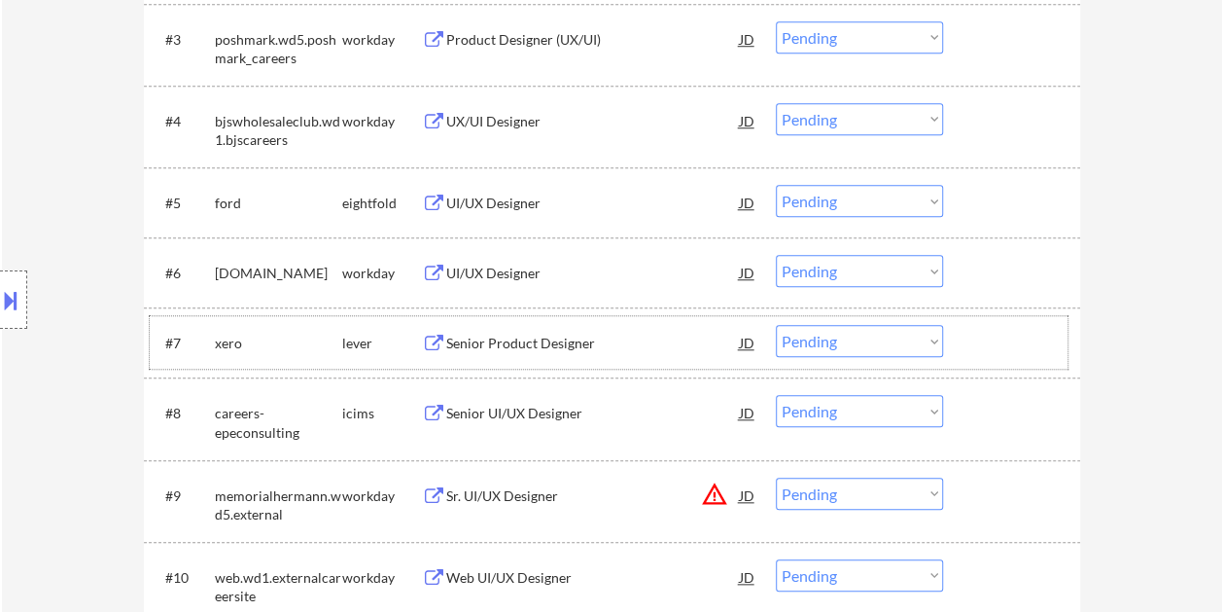
click at [980, 334] on div at bounding box center [1014, 342] width 86 height 35
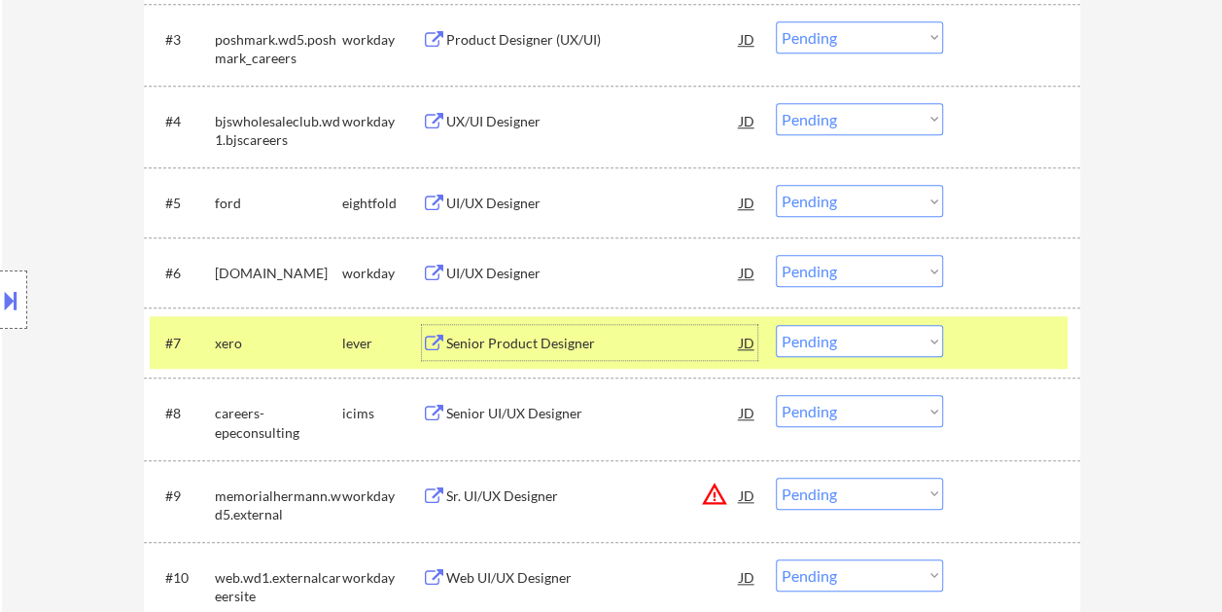
click at [570, 332] on div "Senior Product Designer" at bounding box center [593, 342] width 294 height 35
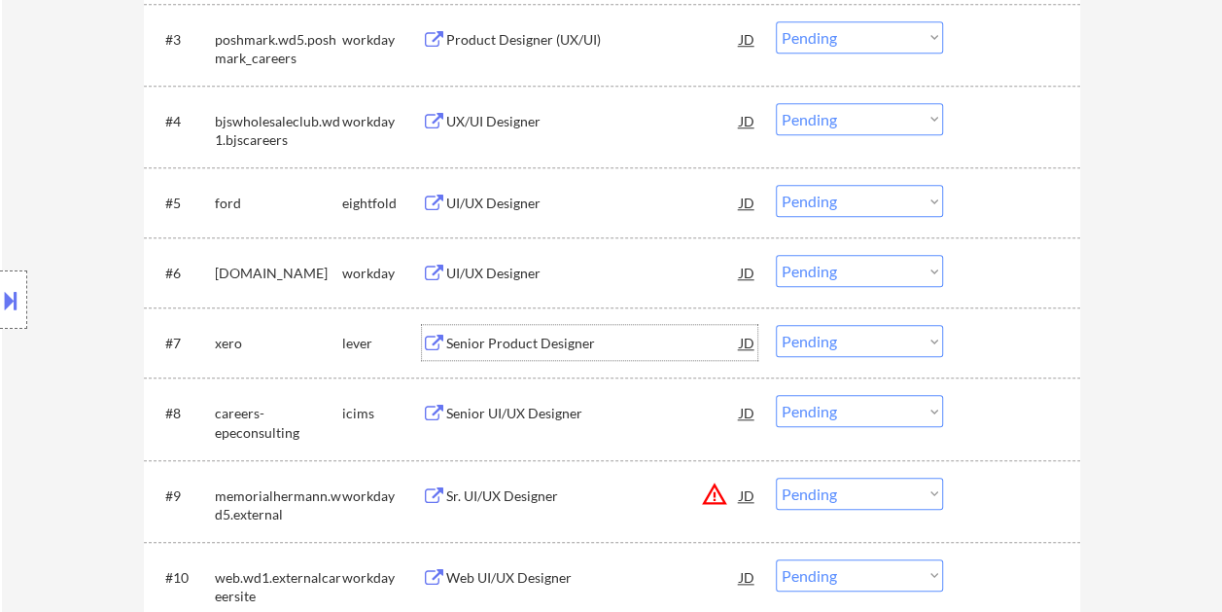
click at [976, 338] on div at bounding box center [1014, 342] width 86 height 35
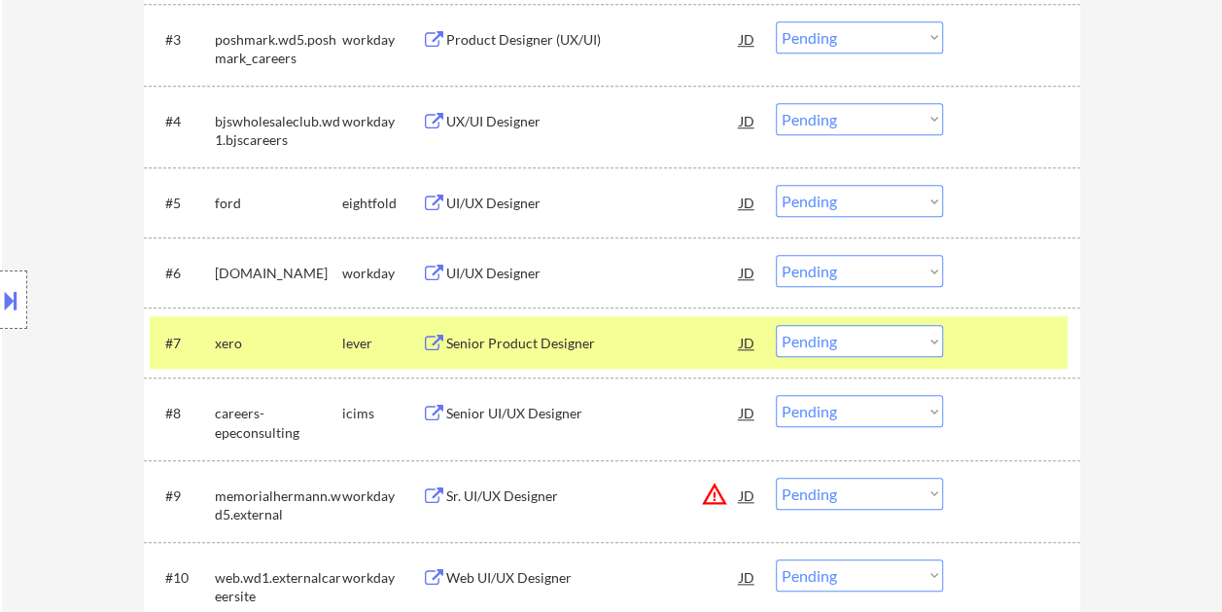
click at [927, 344] on select "Choose an option... Pending Applied Excluded (Questions) Excluded (Expired) Exc…" at bounding box center [859, 341] width 167 height 32
click at [776, 325] on select "Choose an option... Pending Applied Excluded (Questions) Excluded (Expired) Exc…" at bounding box center [859, 341] width 167 height 32
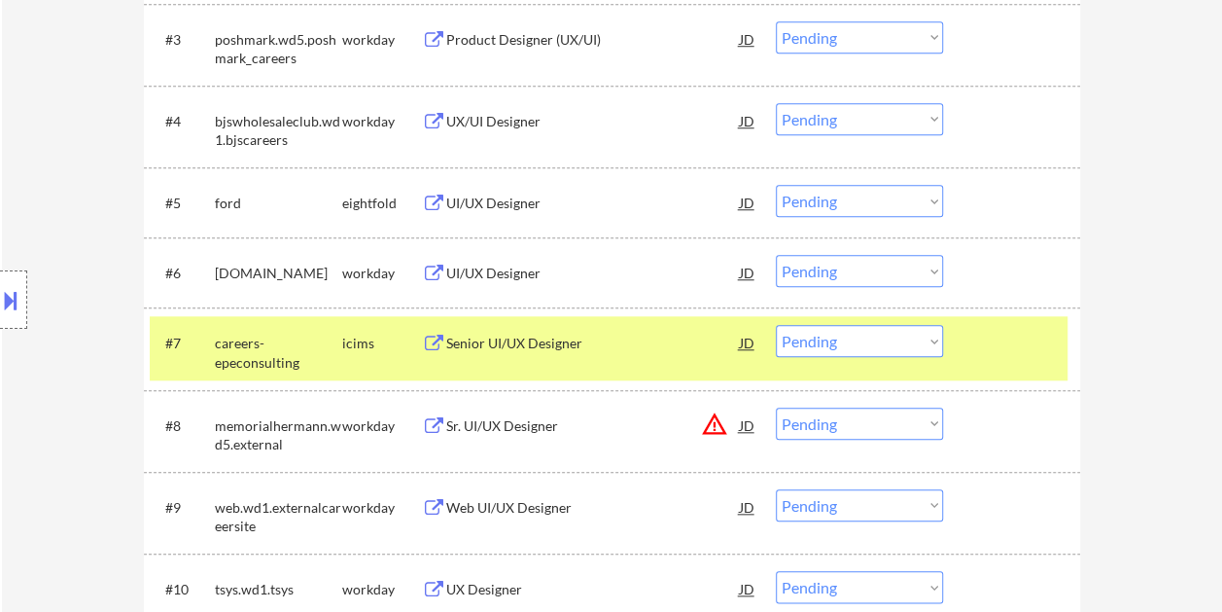
click at [1005, 366] on div "#7 careers-epeconsulting icims Senior UI/UX Designer JD warning_amber Choose an…" at bounding box center [609, 348] width 918 height 64
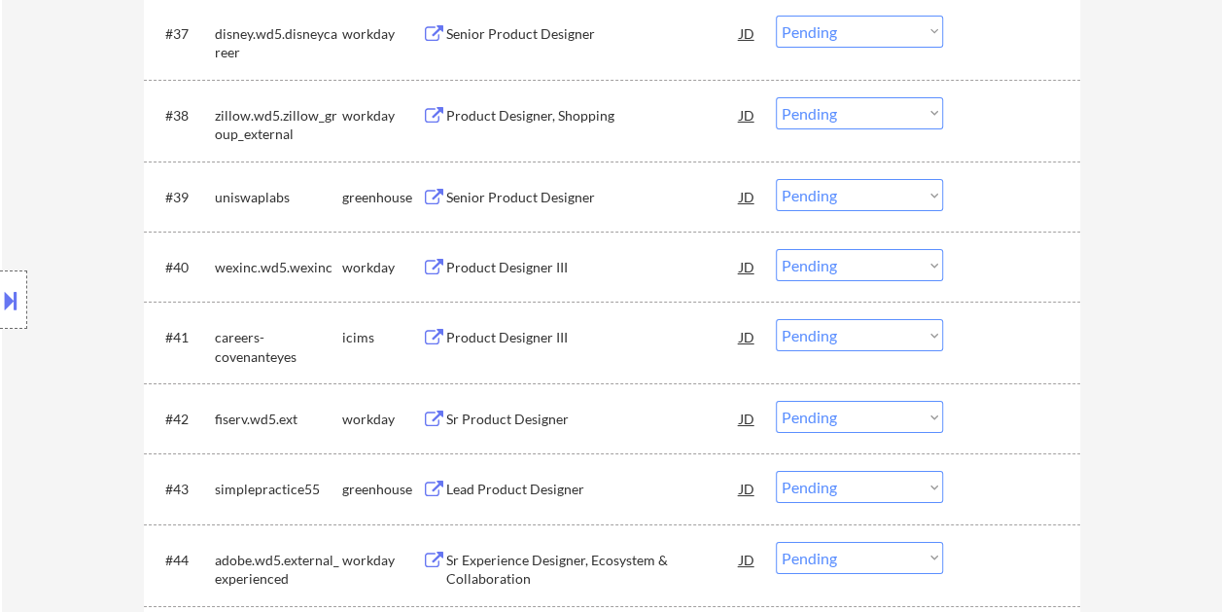
scroll to position [3500, 0]
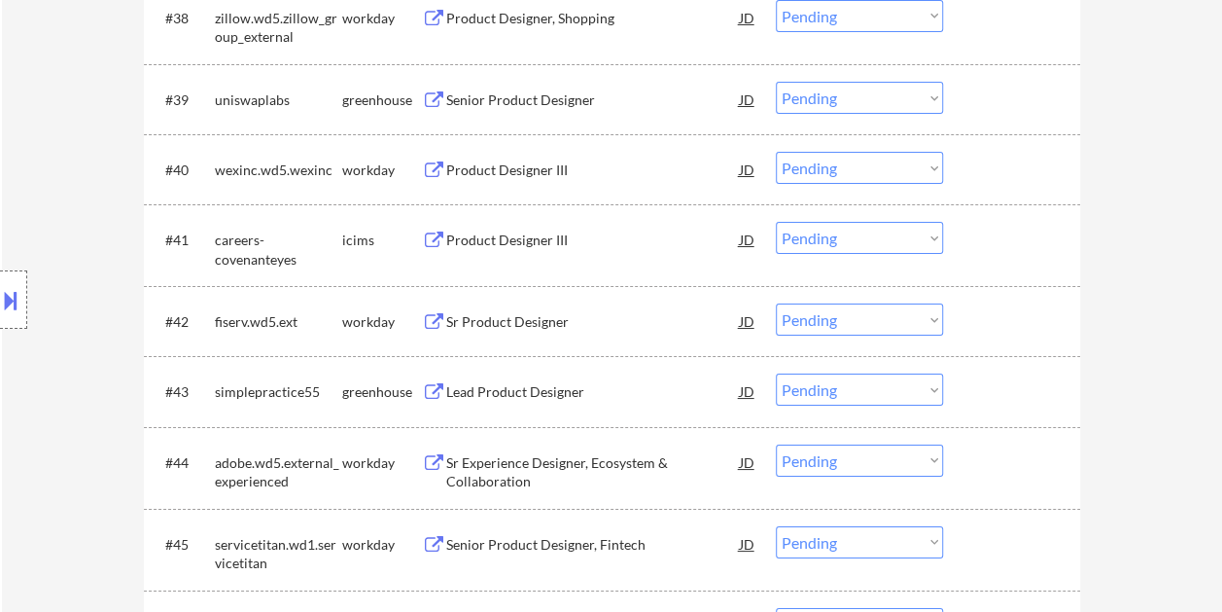
click at [1040, 389] on div at bounding box center [1014, 390] width 86 height 35
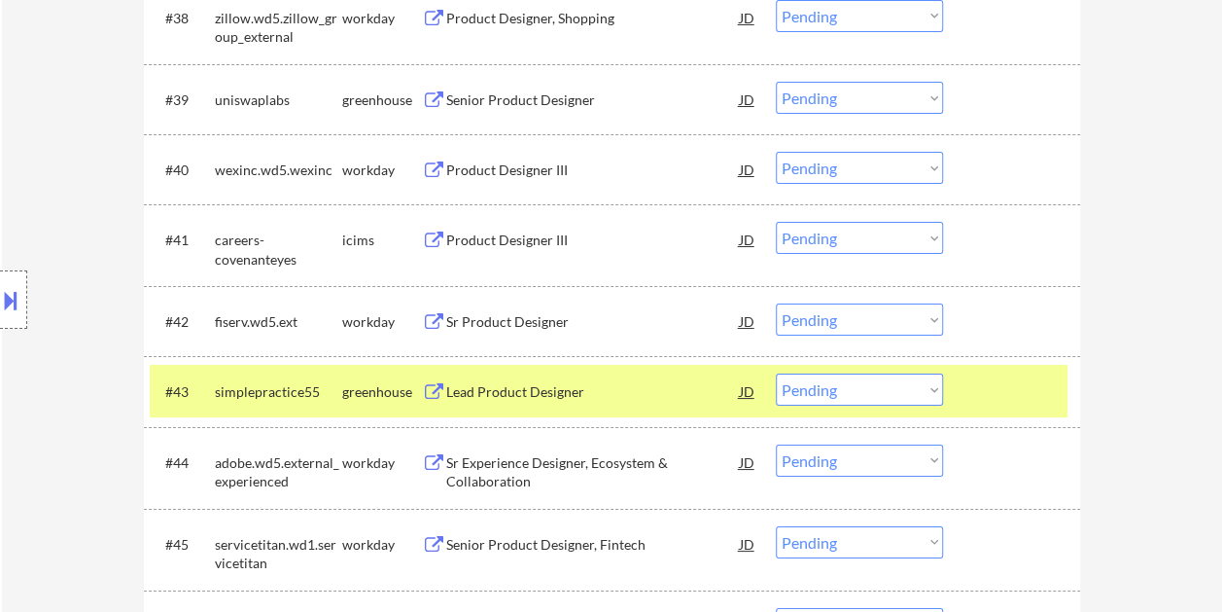
click at [544, 391] on div "Lead Product Designer" at bounding box center [593, 391] width 294 height 19
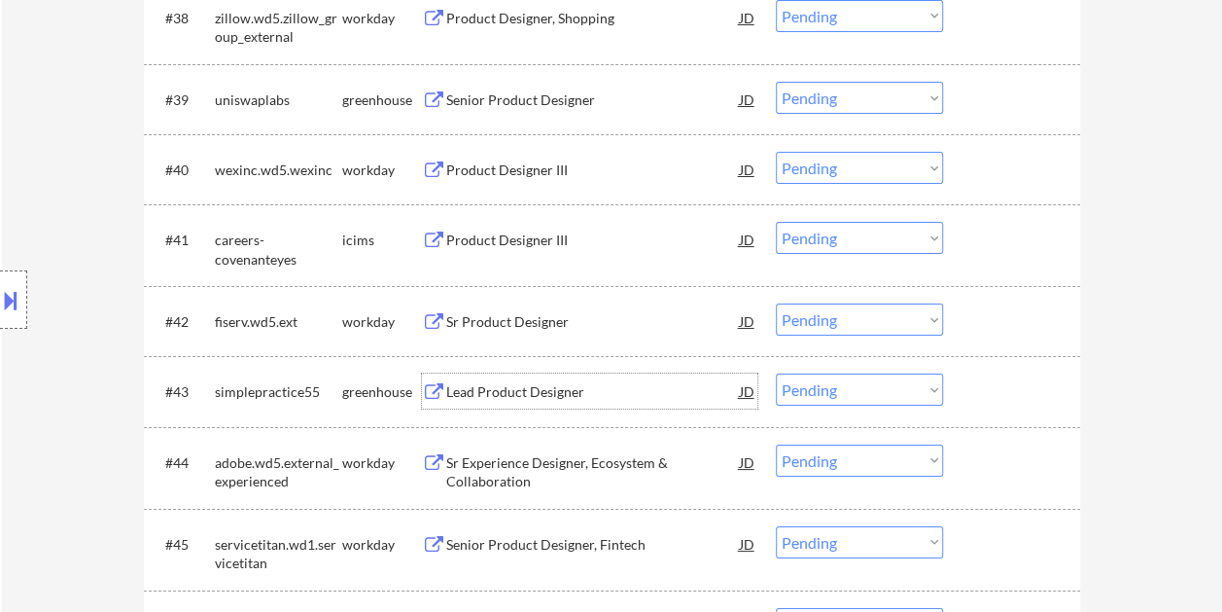
drag, startPoint x: 1021, startPoint y: 395, endPoint x: 974, endPoint y: 394, distance: 46.7
click at [1018, 394] on div at bounding box center [1014, 390] width 86 height 35
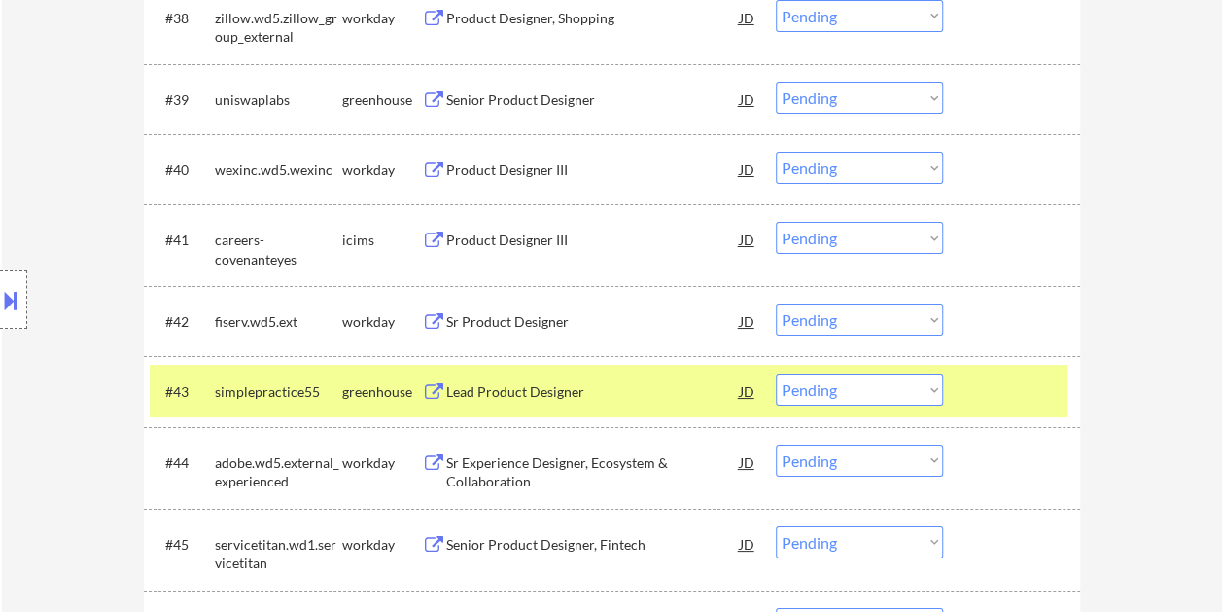
click at [935, 389] on select "Choose an option... Pending Applied Excluded (Questions) Excluded (Expired) Exc…" at bounding box center [859, 389] width 167 height 32
click at [776, 373] on select "Choose an option... Pending Applied Excluded (Questions) Excluded (Expired) Exc…" at bounding box center [859, 389] width 167 height 32
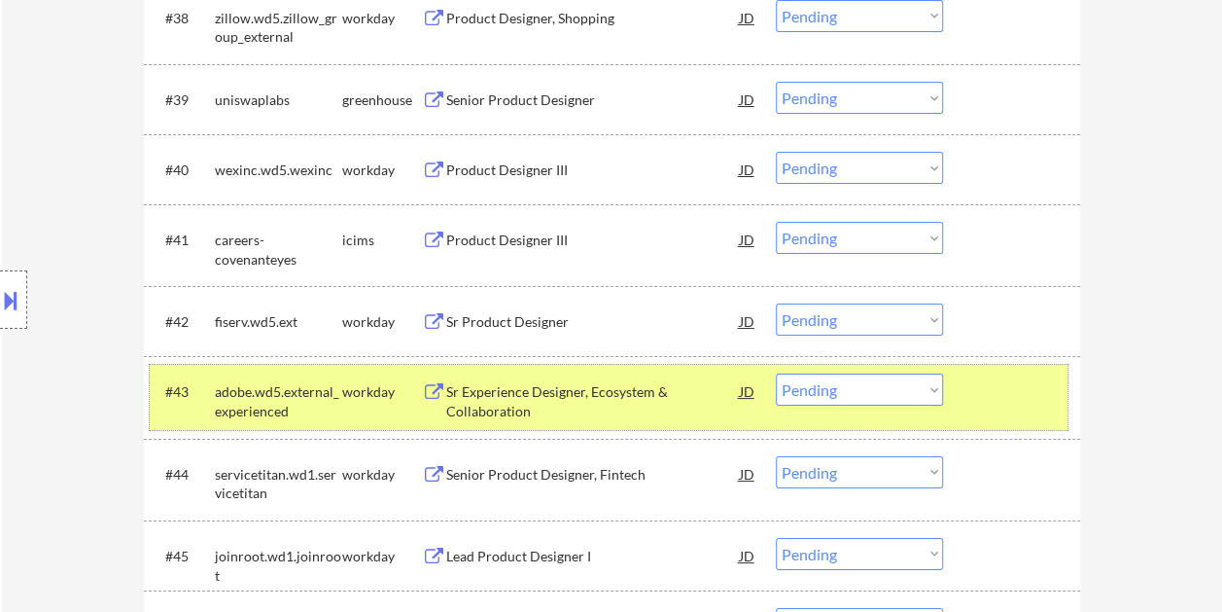
click at [1002, 382] on div at bounding box center [1014, 390] width 86 height 35
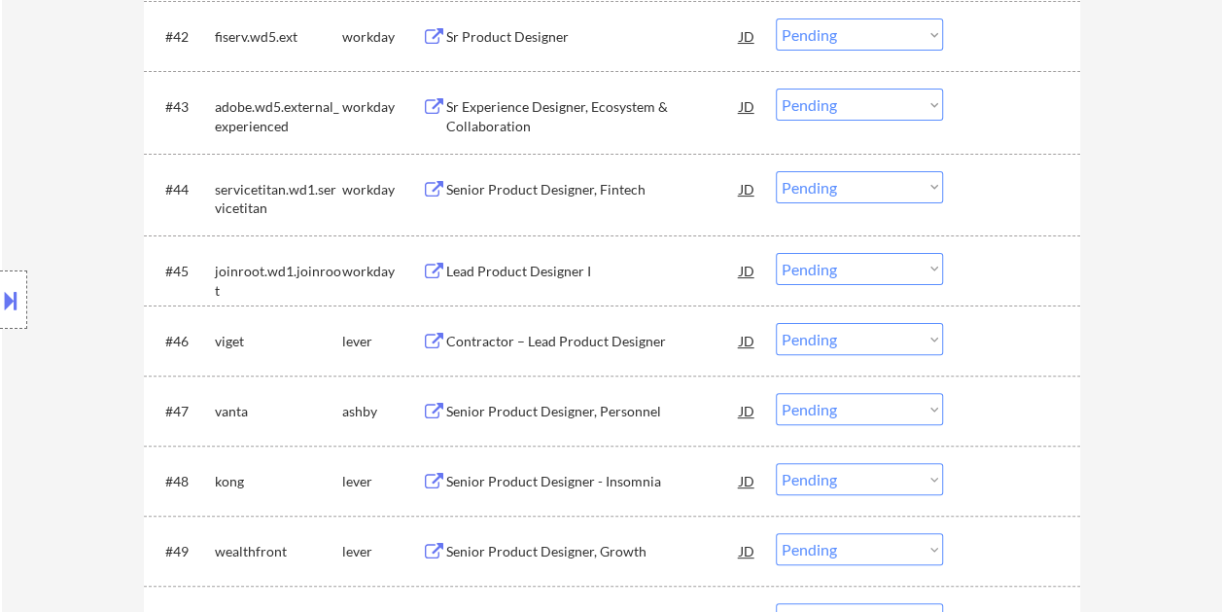
scroll to position [3792, 0]
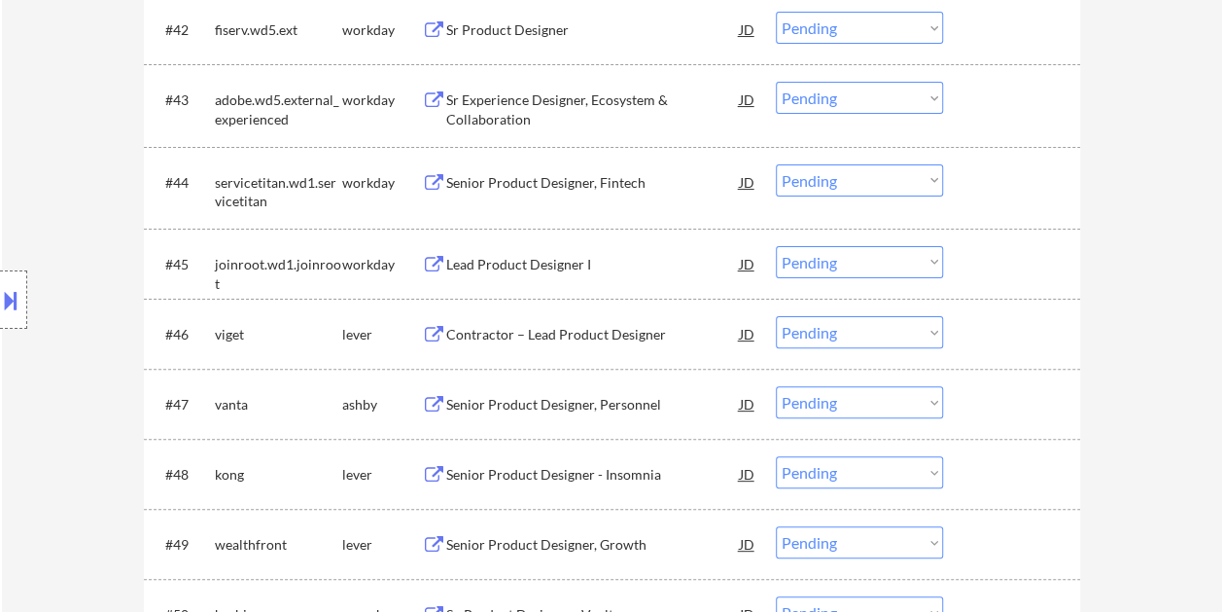
click at [995, 334] on div at bounding box center [1014, 333] width 86 height 35
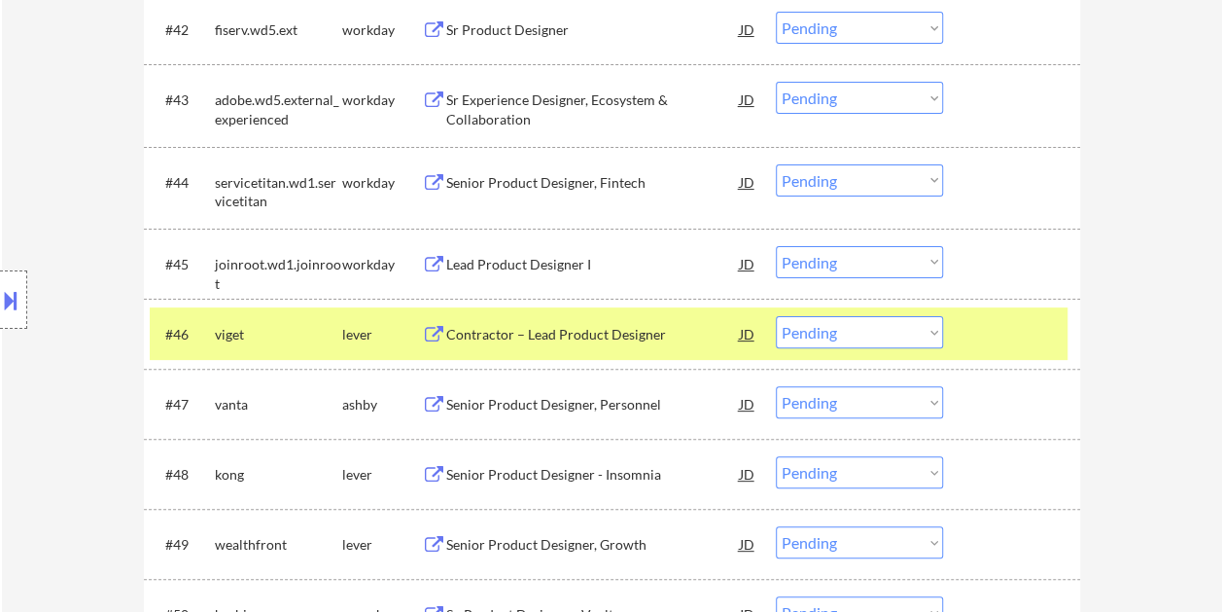
click at [587, 330] on div "Contractor – Lead Product Designer" at bounding box center [593, 334] width 294 height 19
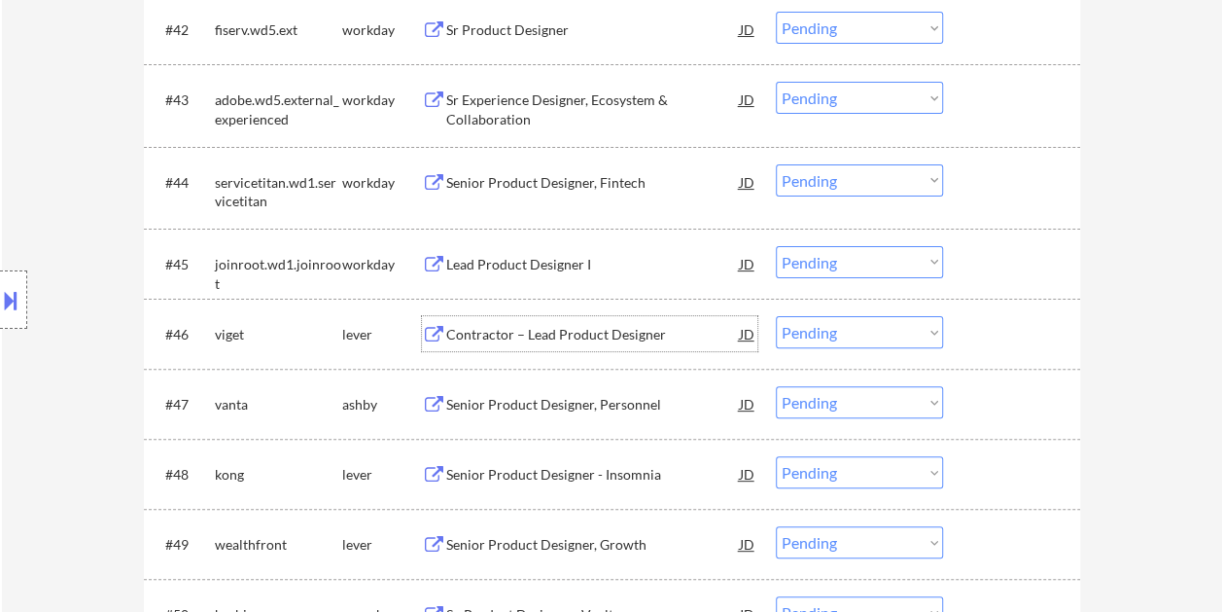
click at [972, 338] on div at bounding box center [1014, 333] width 86 height 35
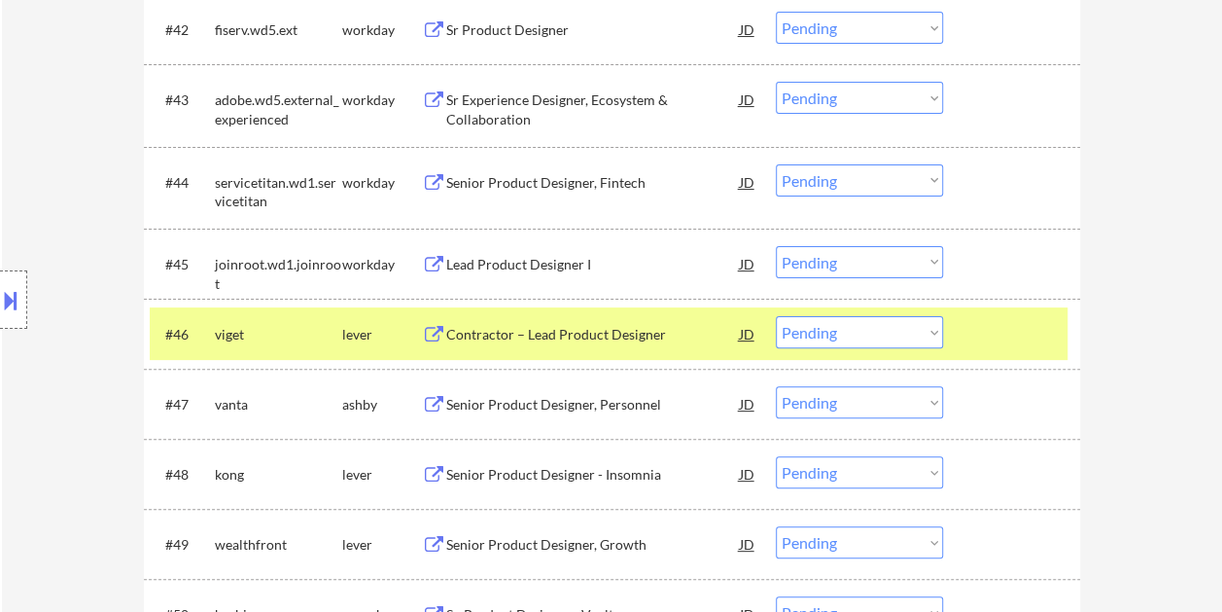
click at [908, 335] on select "Choose an option... Pending Applied Excluded (Questions) Excluded (Expired) Exc…" at bounding box center [859, 332] width 167 height 32
click at [776, 316] on select "Choose an option... Pending Applied Excluded (Questions) Excluded (Expired) Exc…" at bounding box center [859, 332] width 167 height 32
click at [958, 334] on div "#46 vanta ashby Senior Product Designer, Personnel JD warning_amber Choose an o…" at bounding box center [609, 333] width 918 height 52
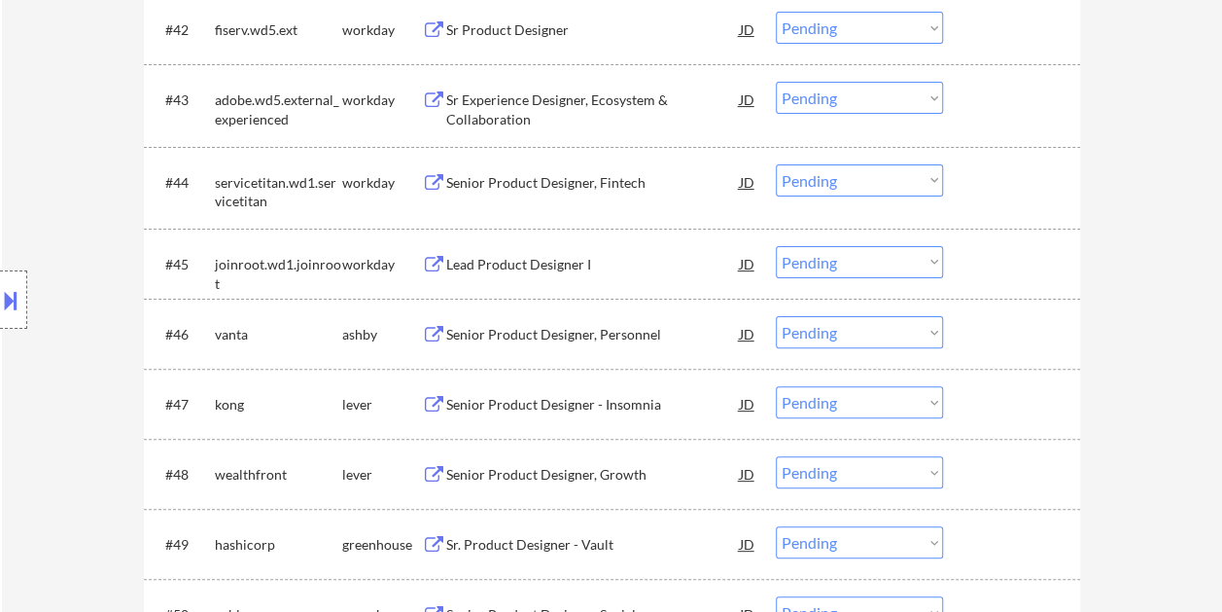
click at [957, 332] on div "#46 vanta ashby Senior Product Designer, Personnel JD warning_amber Choose an o…" at bounding box center [609, 333] width 918 height 52
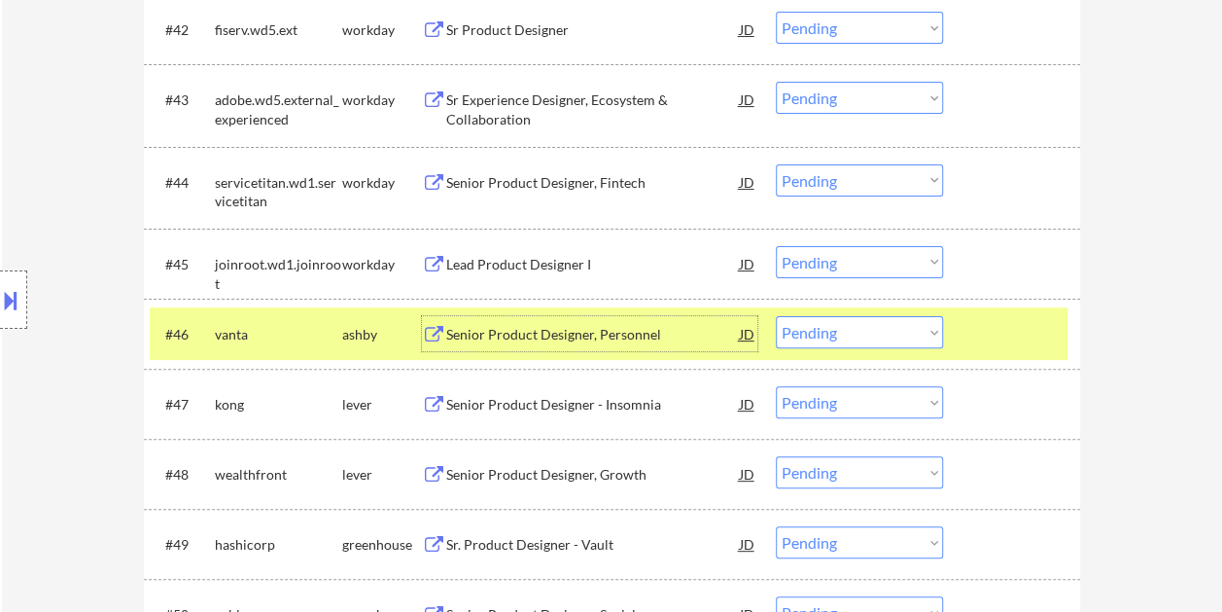
click at [564, 334] on div "Senior Product Designer, Personnel" at bounding box center [593, 334] width 294 height 19
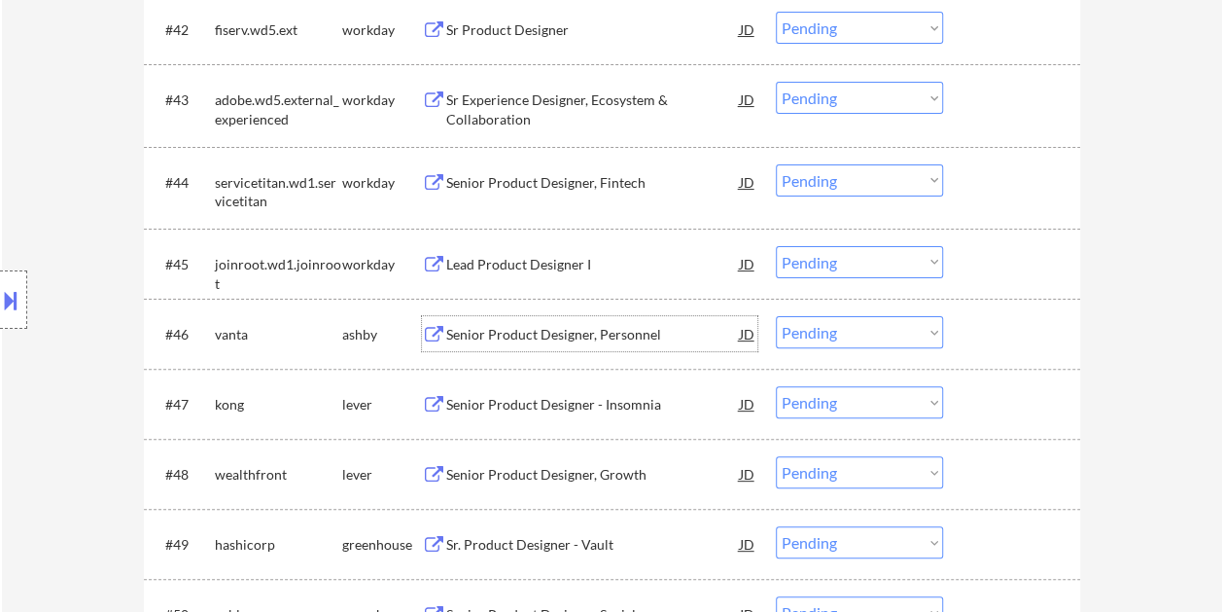
click at [1013, 325] on div at bounding box center [1014, 333] width 86 height 35
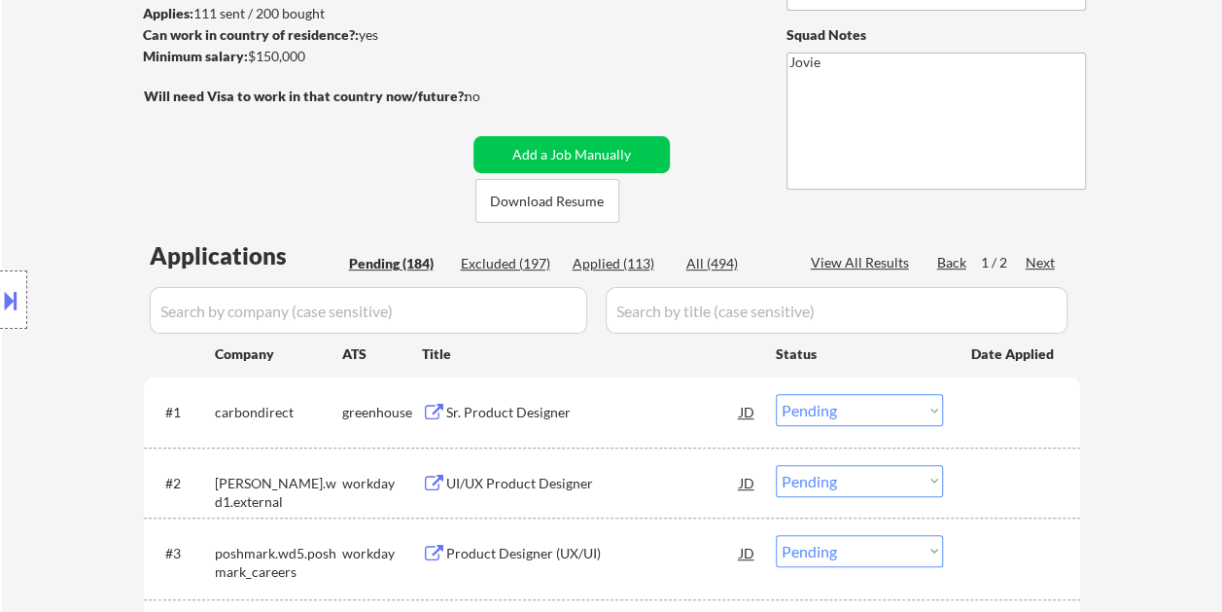
scroll to position [292, 0]
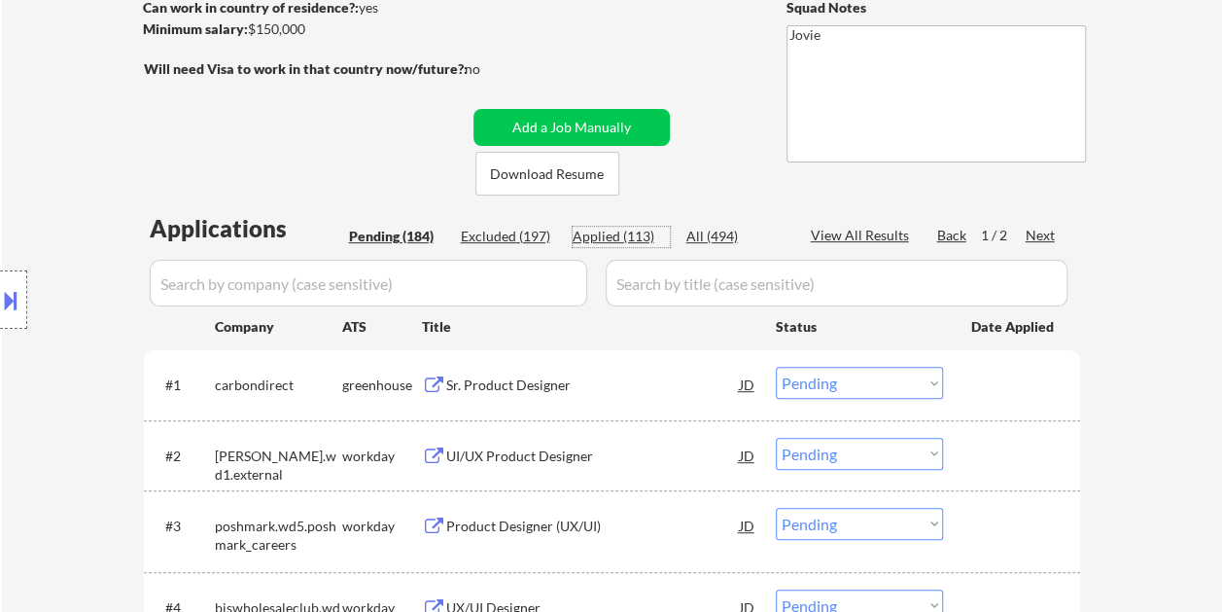
click at [628, 236] on div "Applied (113)" at bounding box center [621, 236] width 97 height 19
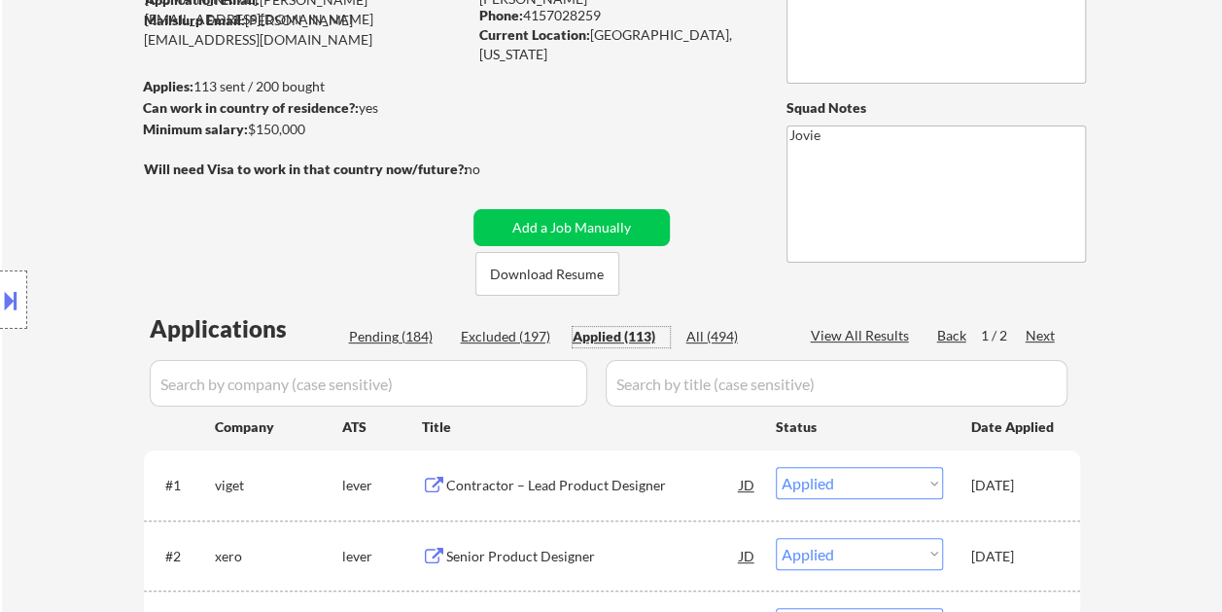
scroll to position [194, 0]
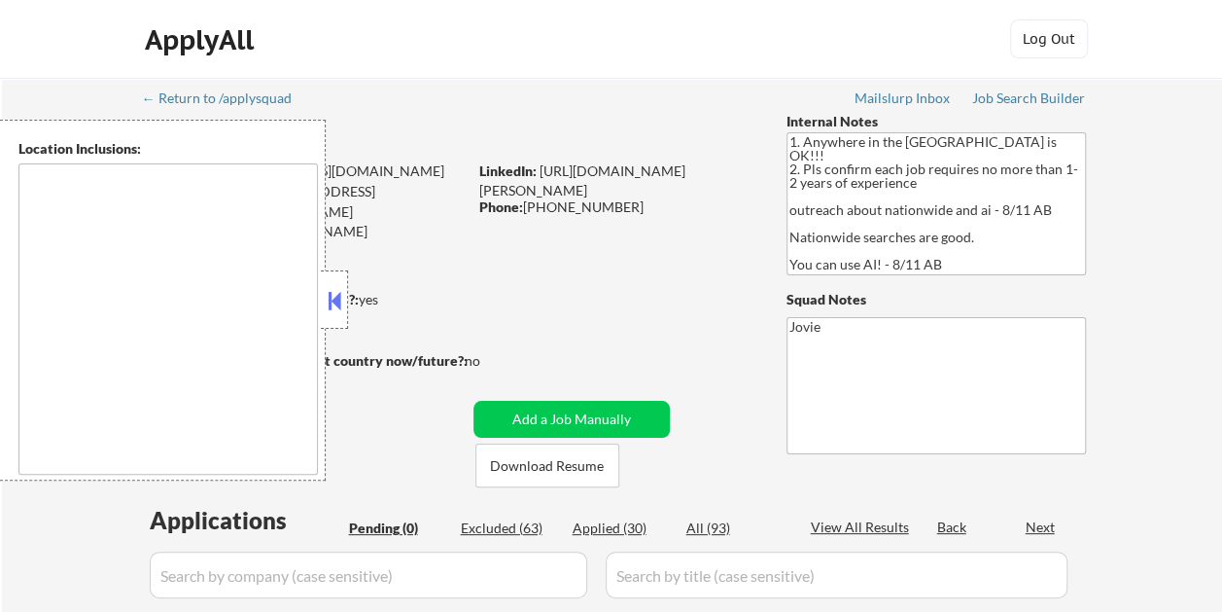
type textarea "country:[GEOGRAPHIC_DATA]"
click at [335, 297] on button at bounding box center [334, 300] width 21 height 29
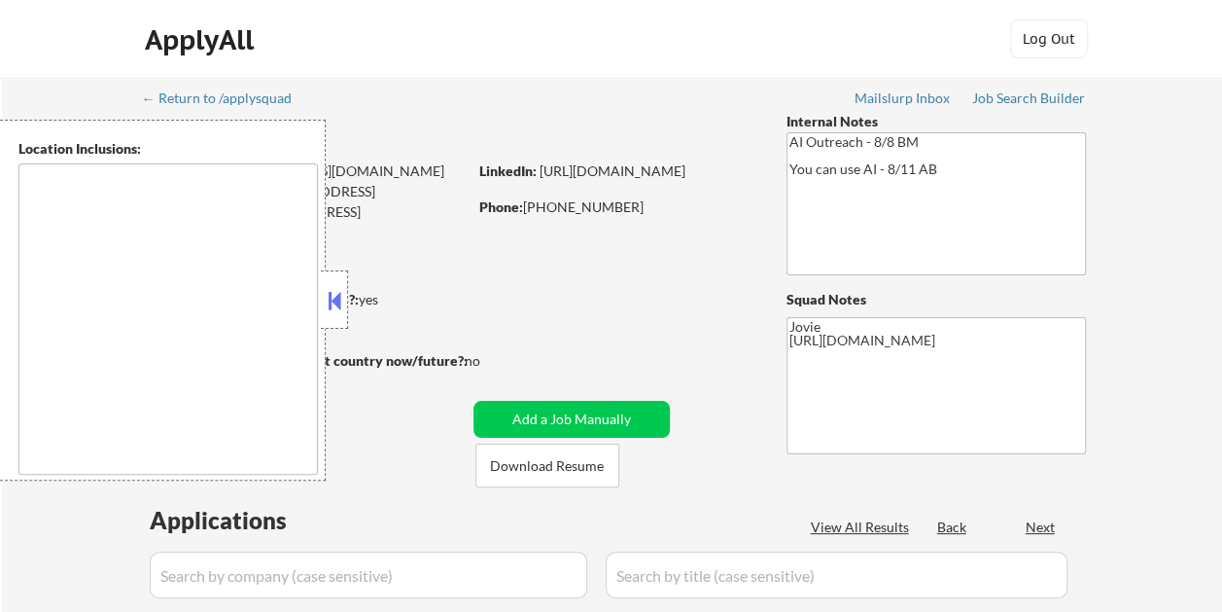
type textarea "remote"
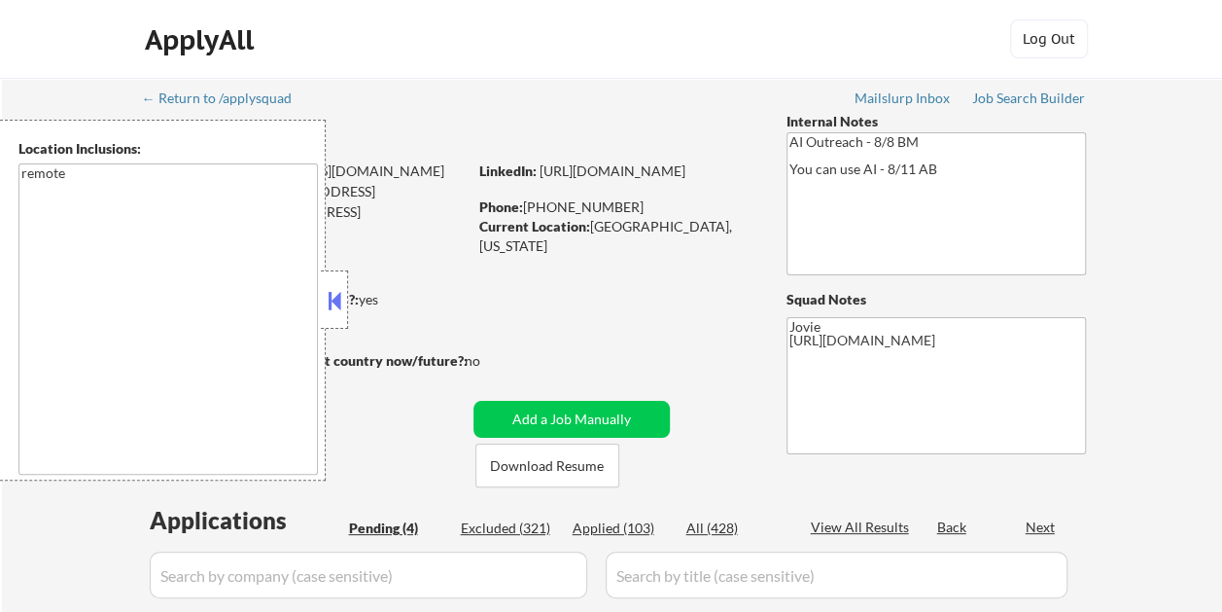
select select ""pending""
click at [330, 299] on button at bounding box center [334, 300] width 21 height 29
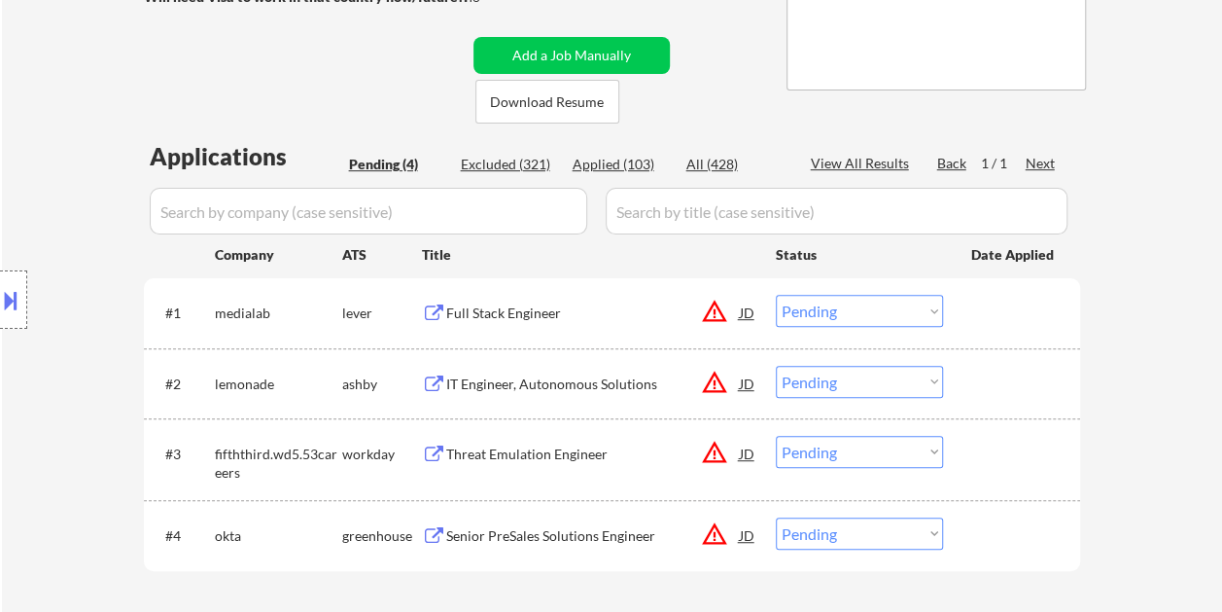
scroll to position [389, 0]
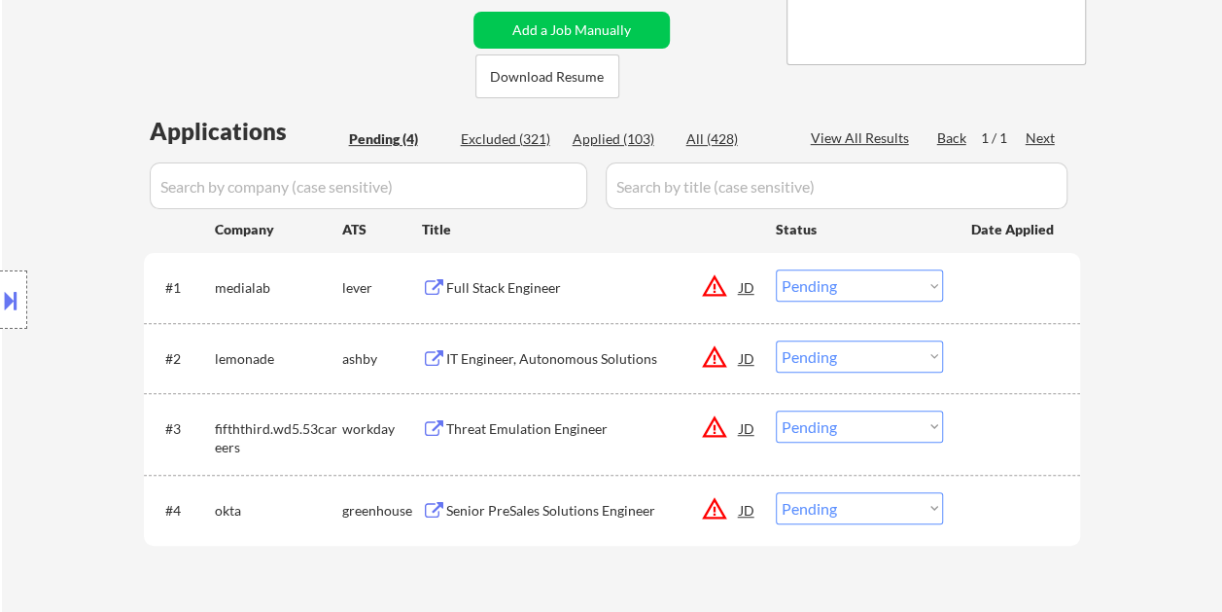
click at [457, 292] on div "Full Stack Engineer" at bounding box center [593, 287] width 294 height 19
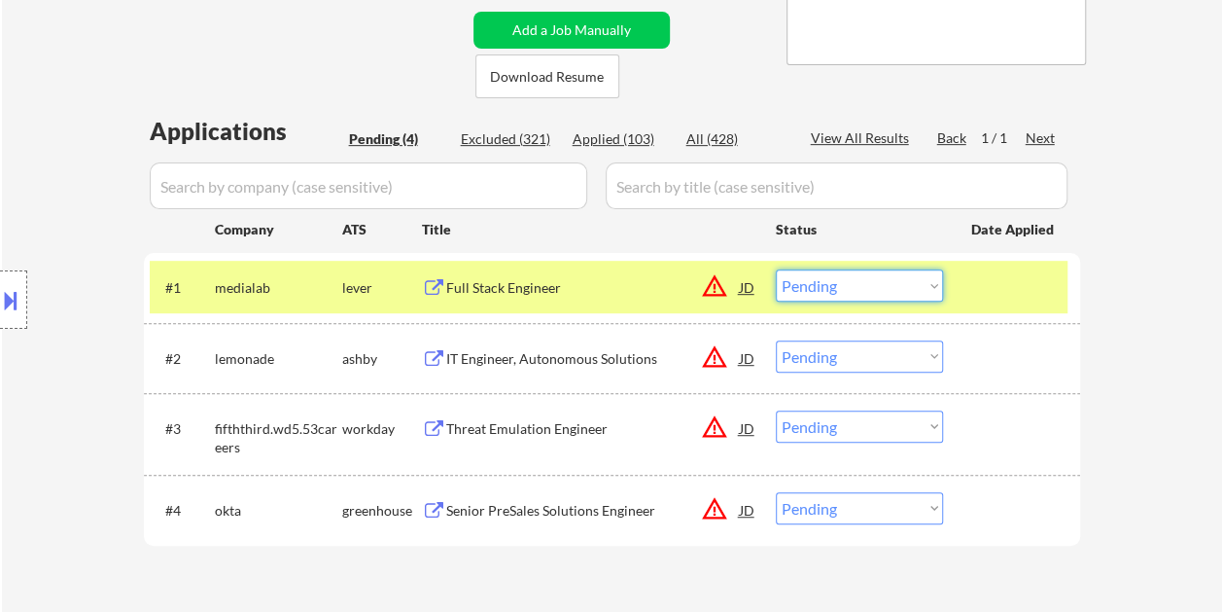
click at [927, 280] on select "Choose an option... Pending Applied Excluded (Questions) Excluded (Expired) Exc…" at bounding box center [859, 285] width 167 height 32
click at [776, 269] on select "Choose an option... Pending Applied Excluded (Questions) Excluded (Expired) Exc…" at bounding box center [859, 285] width 167 height 32
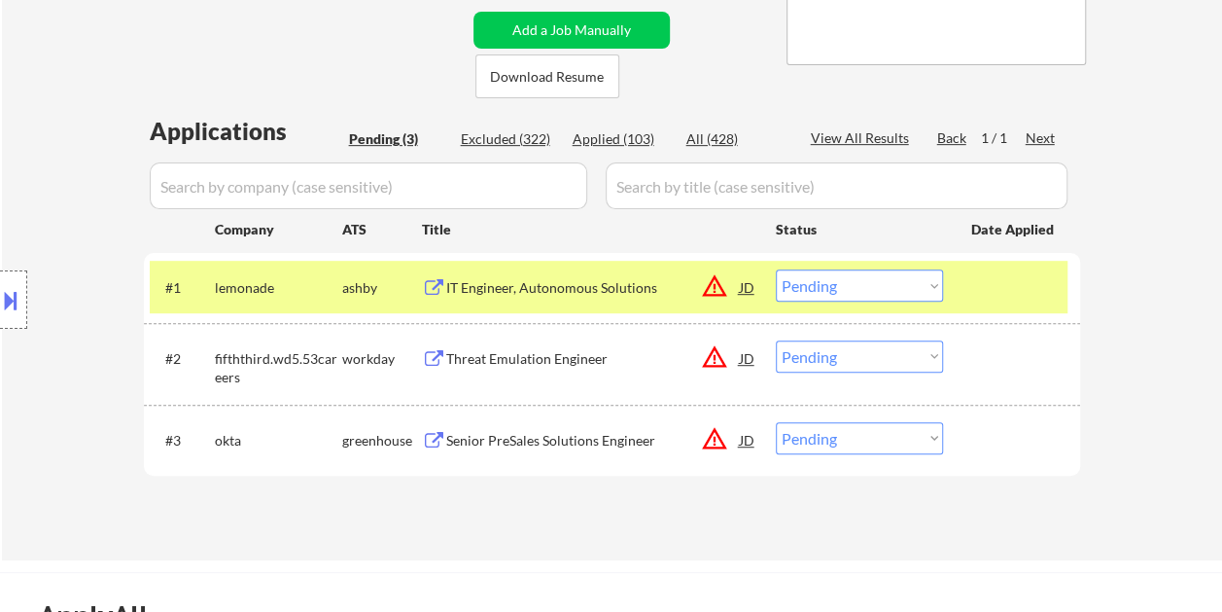
click at [579, 274] on div "IT Engineer, Autonomous Solutions" at bounding box center [593, 286] width 294 height 35
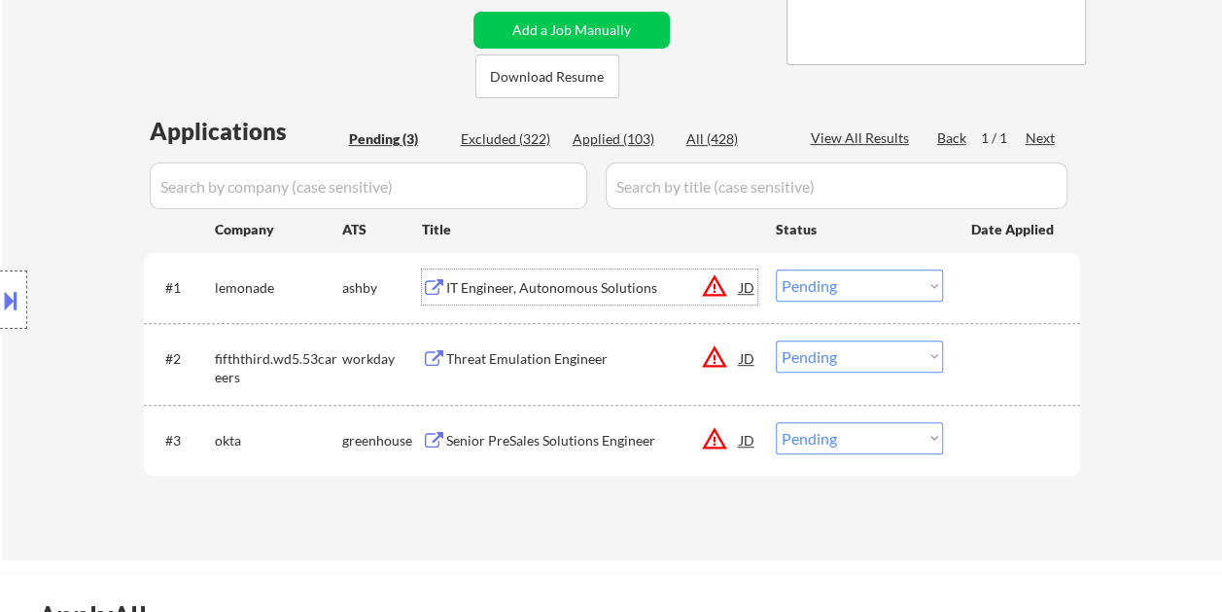
click at [1012, 280] on div at bounding box center [1014, 286] width 86 height 35
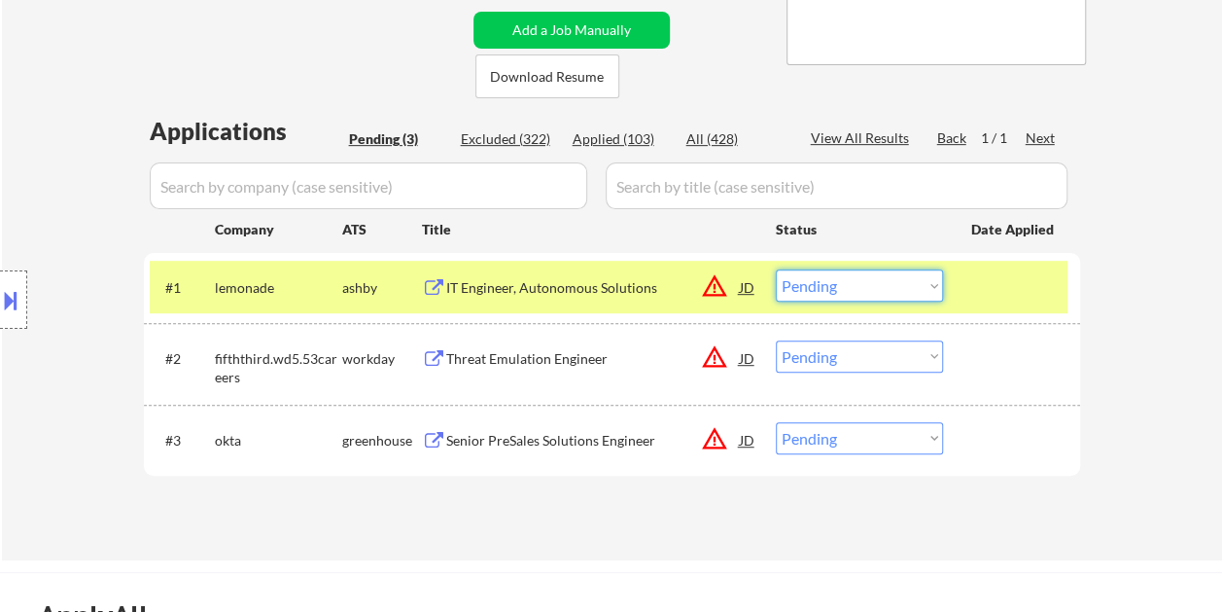
click at [935, 279] on select "Choose an option... Pending Applied Excluded (Questions) Excluded (Expired) Exc…" at bounding box center [859, 285] width 167 height 32
click at [776, 269] on select "Choose an option... Pending Applied Excluded (Questions) Excluded (Expired) Exc…" at bounding box center [859, 285] width 167 height 32
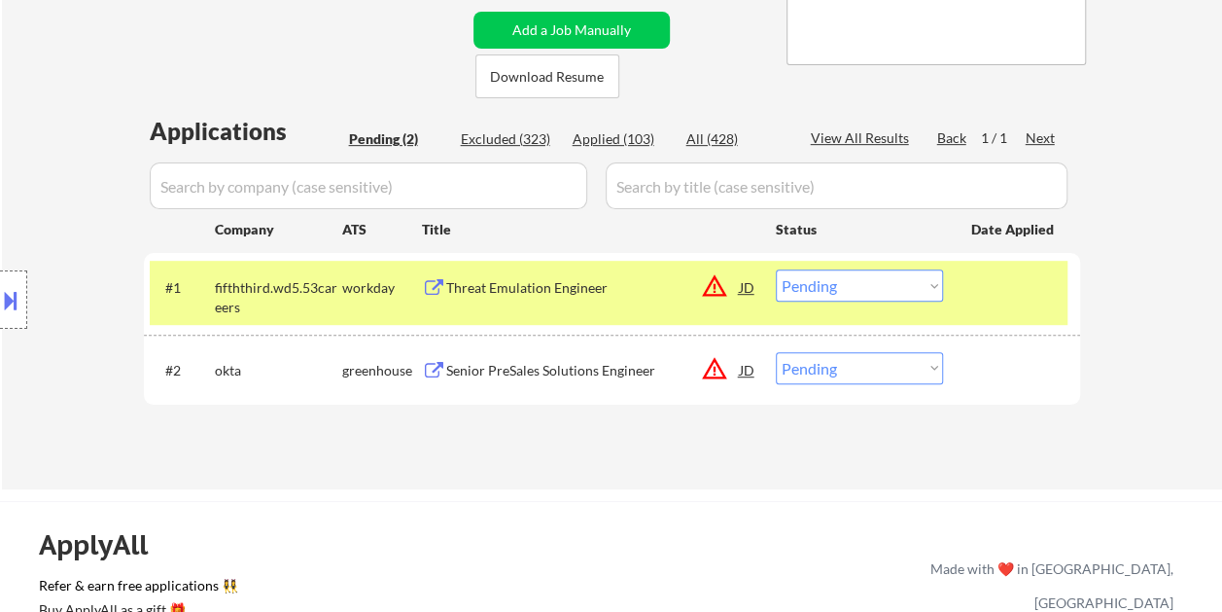
click at [535, 289] on div "Threat Emulation Engineer" at bounding box center [593, 287] width 294 height 19
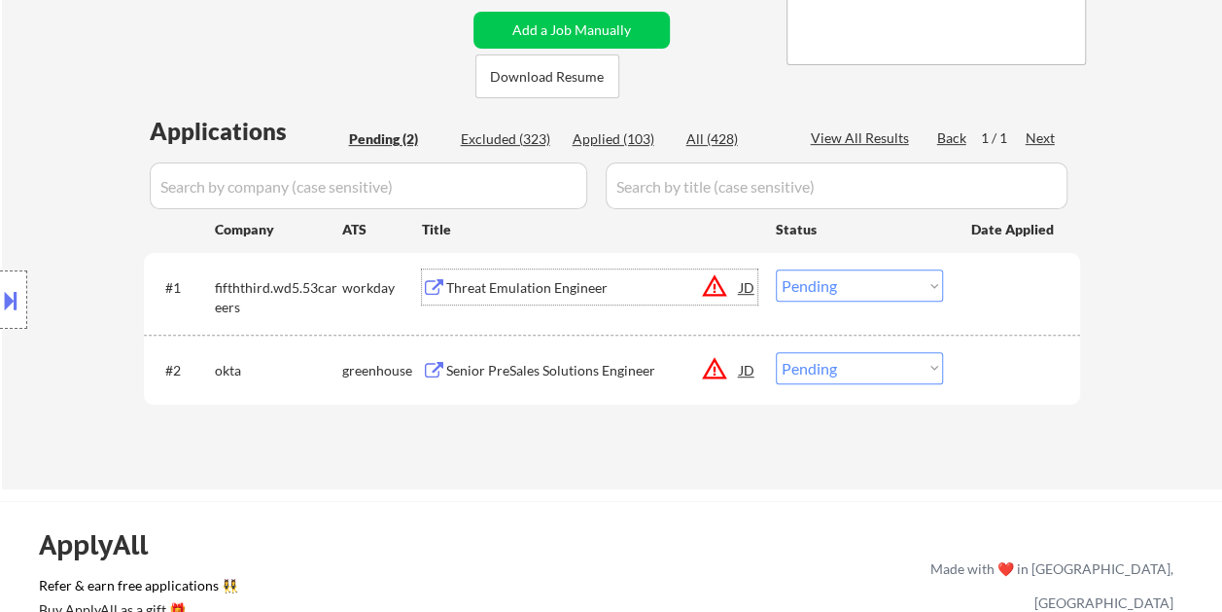
click at [987, 294] on div at bounding box center [1014, 286] width 86 height 35
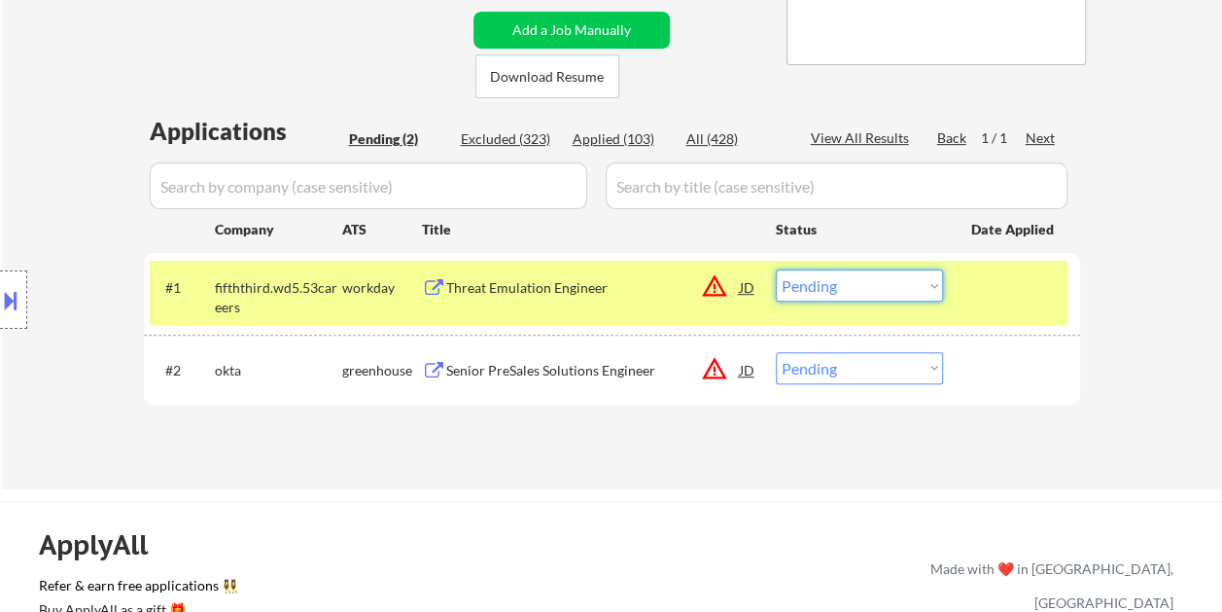
click at [927, 294] on select "Choose an option... Pending Applied Excluded (Questions) Excluded (Expired) Exc…" at bounding box center [859, 285] width 167 height 32
click at [776, 269] on select "Choose an option... Pending Applied Excluded (Questions) Excluded (Expired) Exc…" at bounding box center [859, 285] width 167 height 32
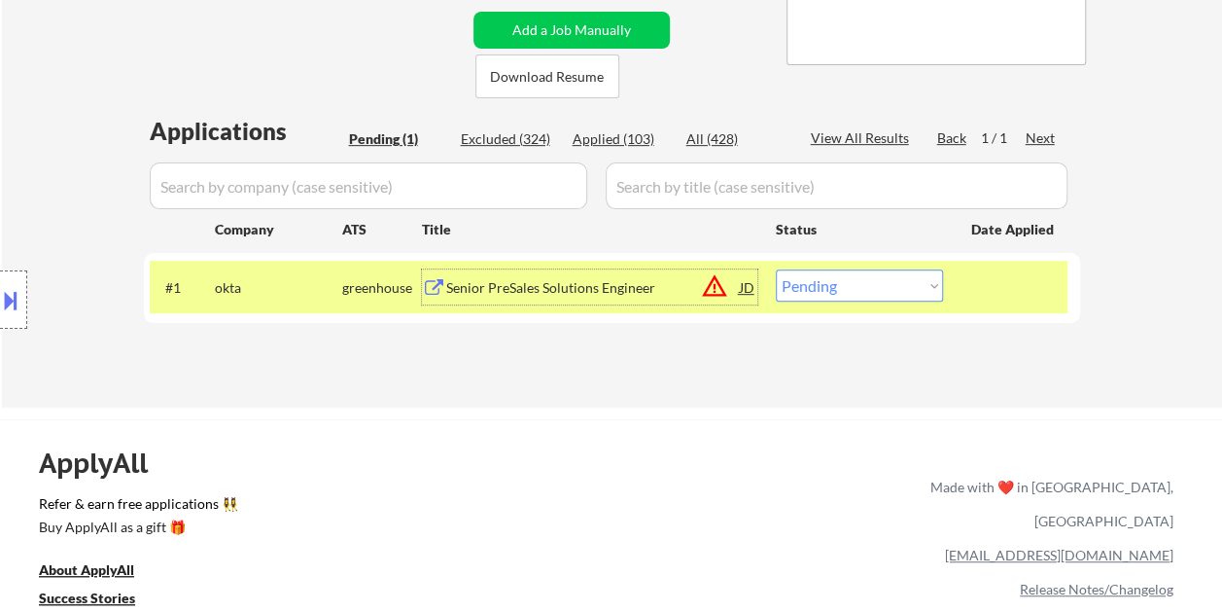
click at [535, 292] on div "Senior PreSales Solutions Engineer" at bounding box center [593, 287] width 294 height 19
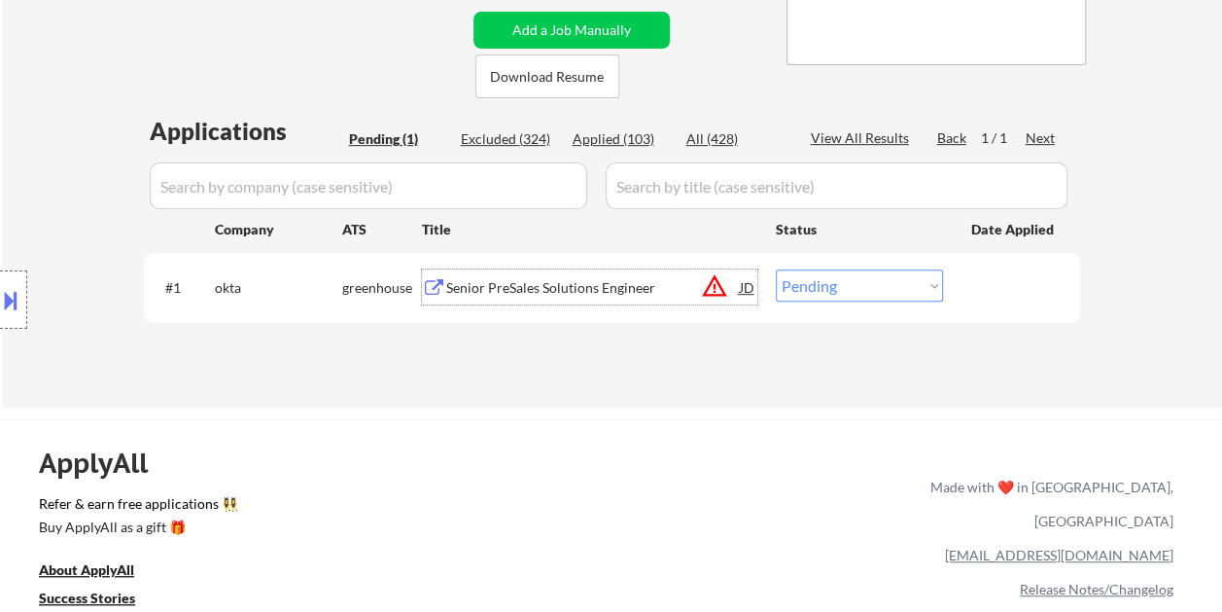
drag, startPoint x: 972, startPoint y: 291, endPoint x: 938, endPoint y: 291, distance: 34.0
click at [971, 291] on div at bounding box center [1014, 286] width 86 height 35
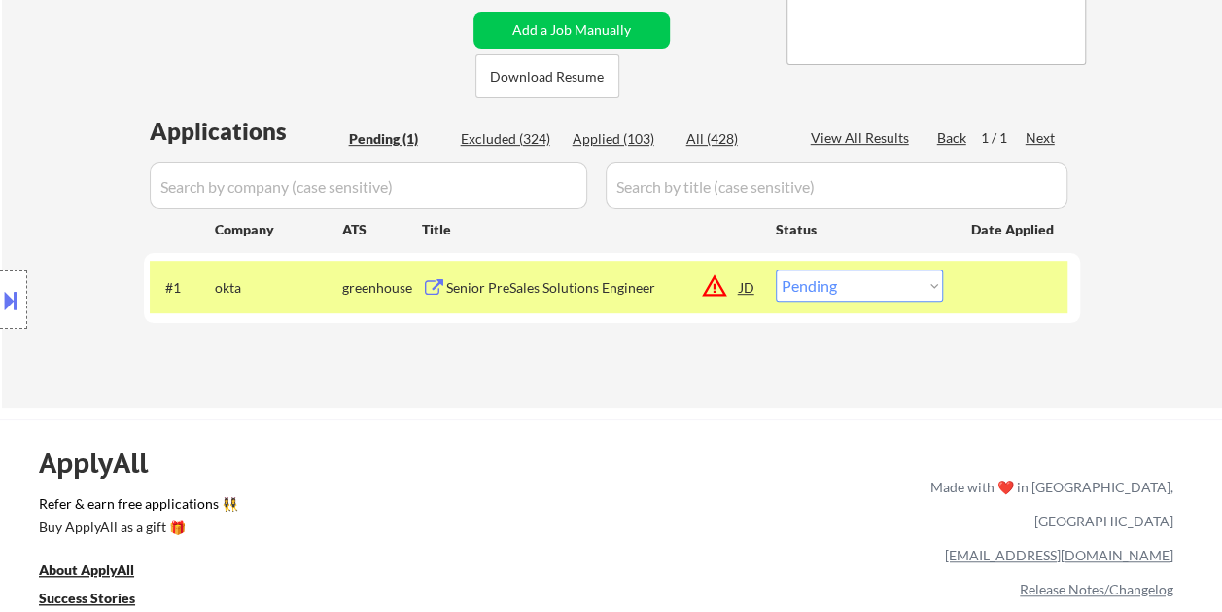
click at [933, 290] on select "Choose an option... Pending Applied Excluded (Questions) Excluded (Expired) Exc…" at bounding box center [859, 285] width 167 height 32
select select ""excluded__bad_match_""
click at [776, 269] on select "Choose an option... Pending Applied Excluded (Questions) Excluded (Expired) Exc…" at bounding box center [859, 285] width 167 height 32
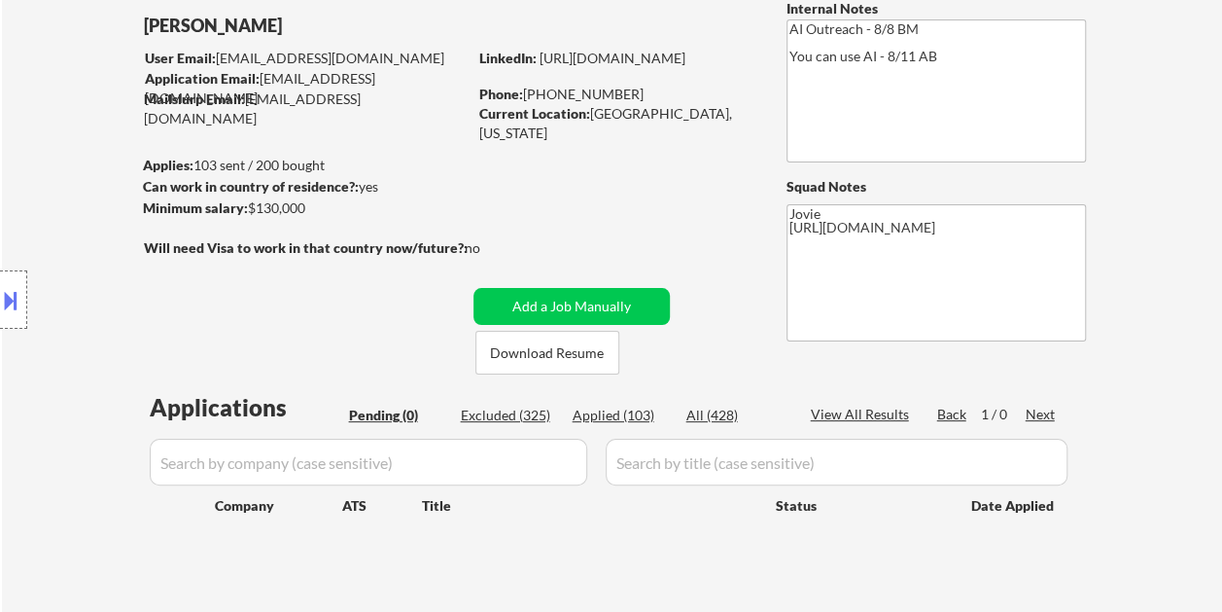
scroll to position [97, 0]
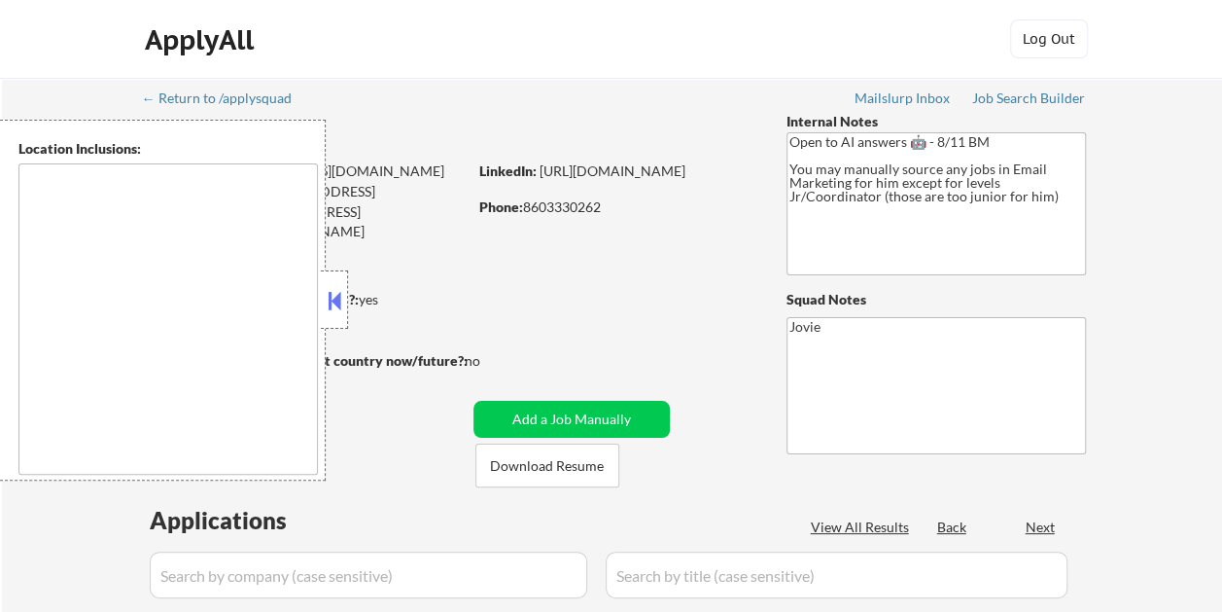
select select ""pending""
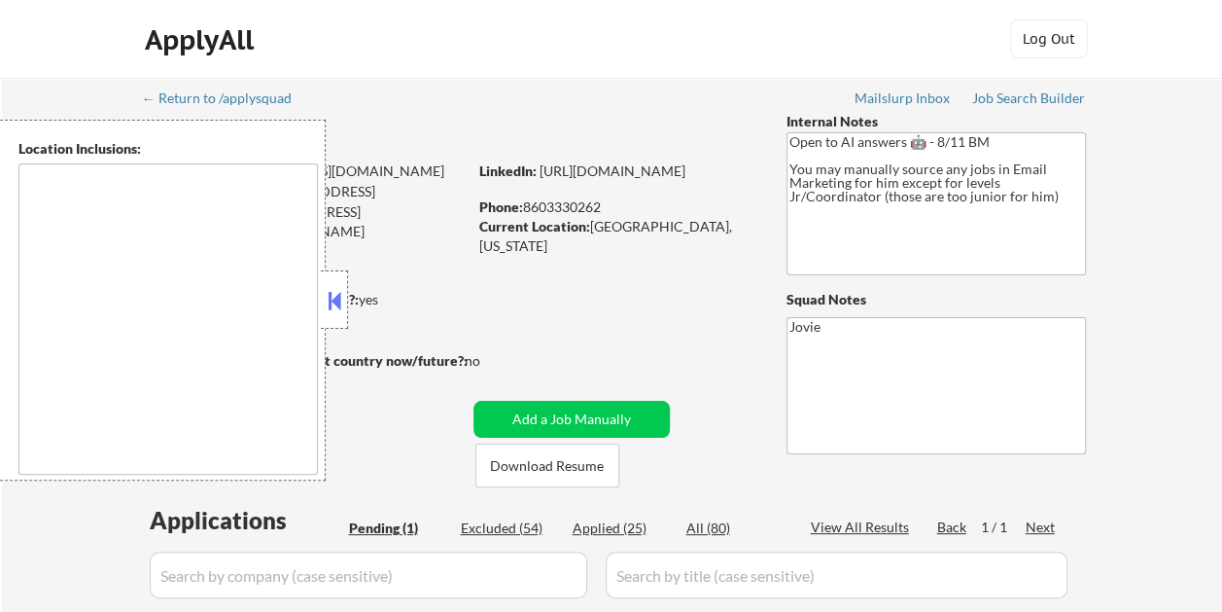
click at [332, 289] on button at bounding box center [334, 300] width 21 height 29
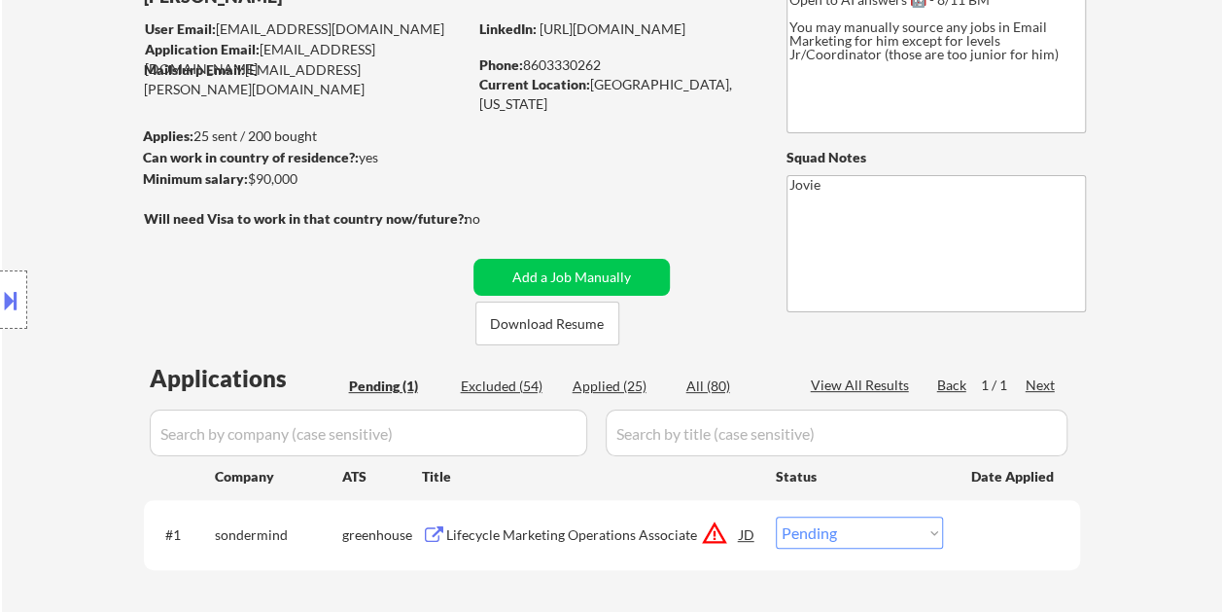
scroll to position [194, 0]
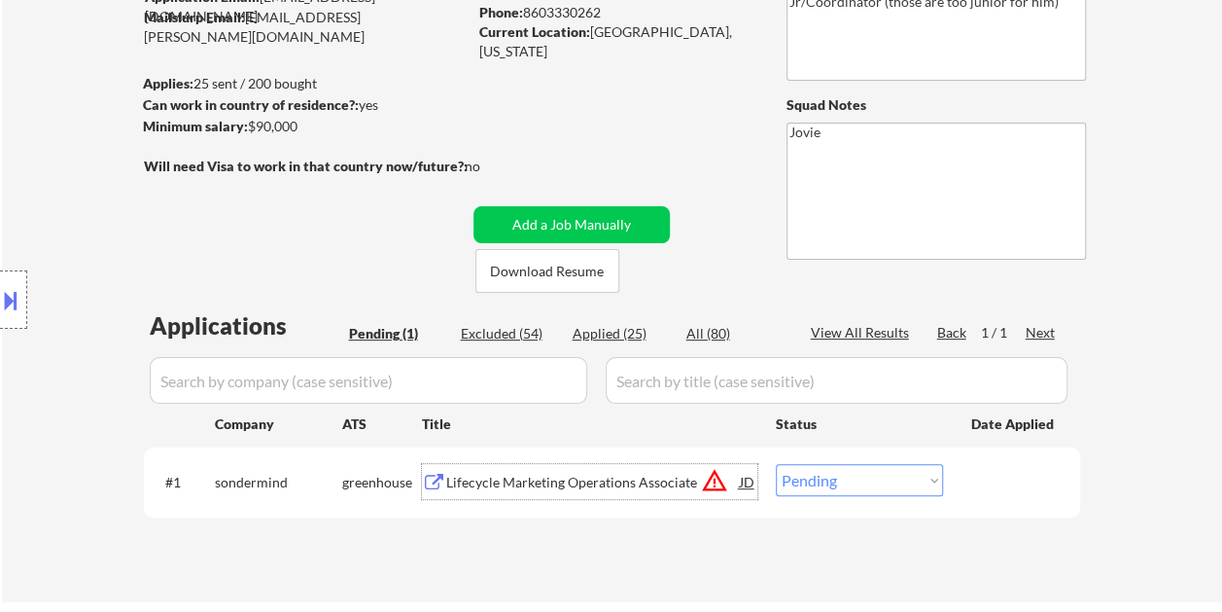
click at [542, 478] on div "Lifecycle Marketing Operations Associate" at bounding box center [593, 481] width 294 height 19
